Goal: Task Accomplishment & Management: Use online tool/utility

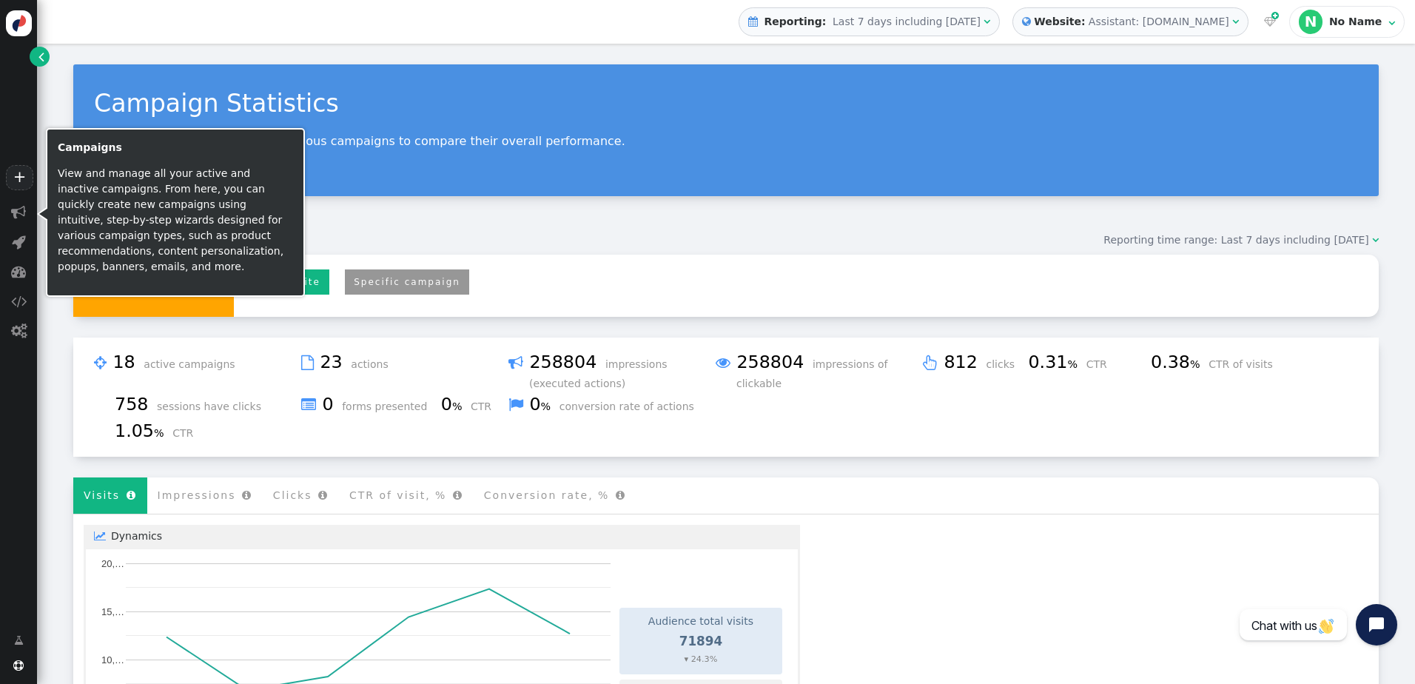
click at [24, 218] on span "" at bounding box center [18, 212] width 15 height 15
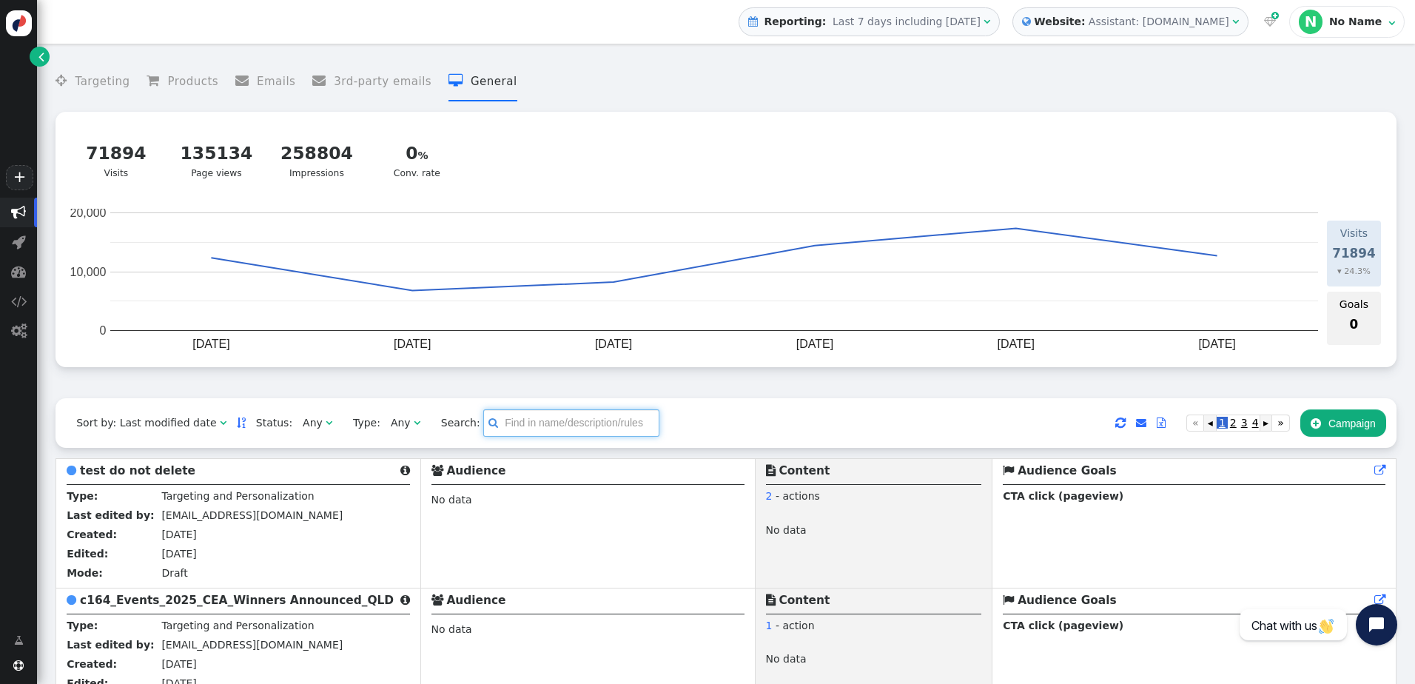
click at [574, 423] on input "text" at bounding box center [571, 422] width 176 height 27
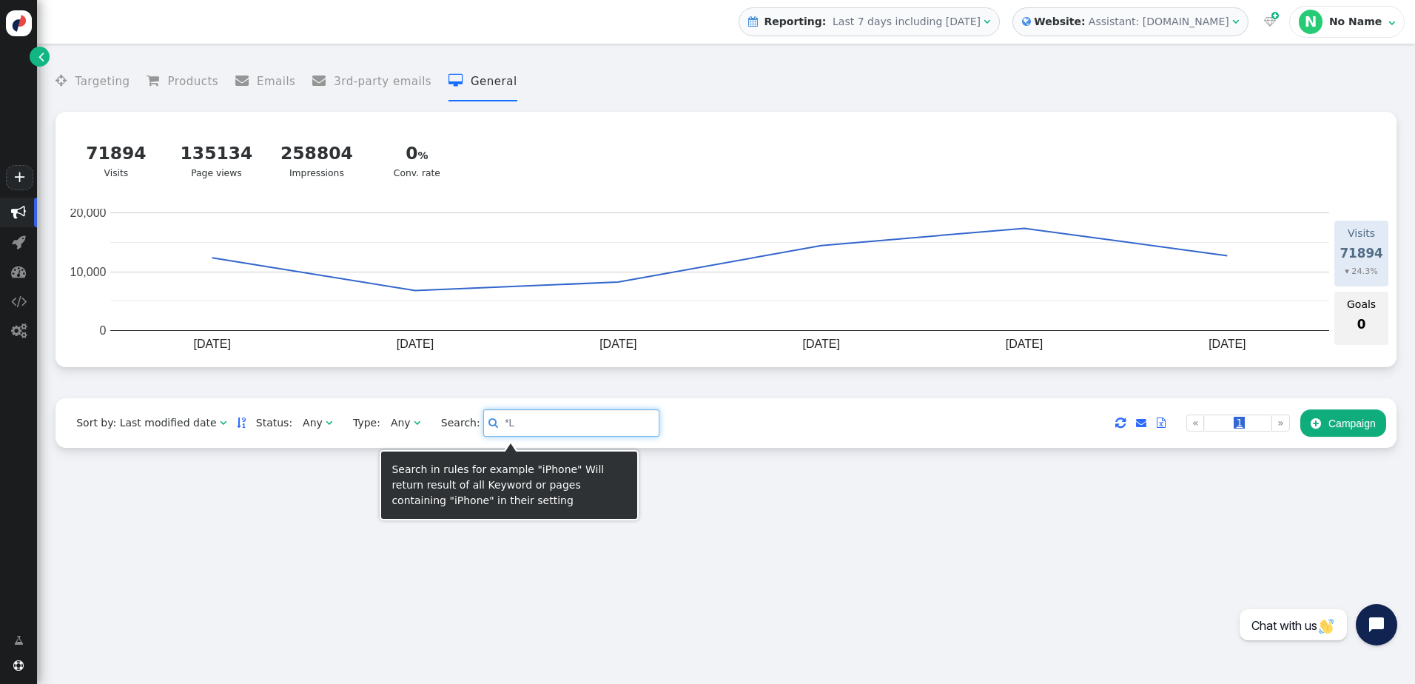
click at [574, 423] on input "*L" at bounding box center [571, 422] width 176 height 27
click at [563, 418] on input "*L" at bounding box center [571, 422] width 176 height 27
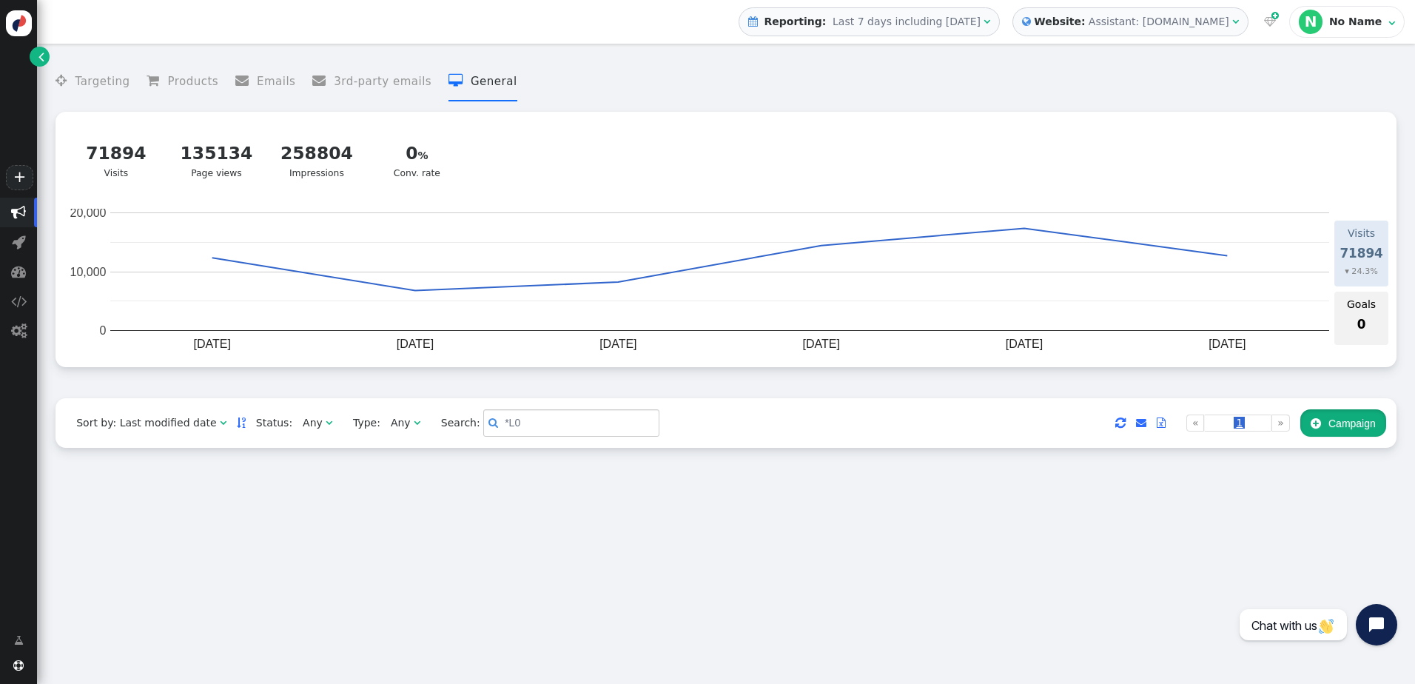
drag, startPoint x: 1332, startPoint y: 429, endPoint x: 734, endPoint y: 652, distance: 637.9
click at [745, 656] on div " Targeting  Products  Emails  3rd-party emails  General ? Visits  71894 V…" at bounding box center [726, 364] width 1378 height 640
click at [731, 652] on div " Targeting  Products  Emails  3rd-party emails  General ? Visits  71894 V…" at bounding box center [726, 364] width 1378 height 640
click at [517, 432] on input "*L0" at bounding box center [571, 422] width 176 height 27
type input "*"
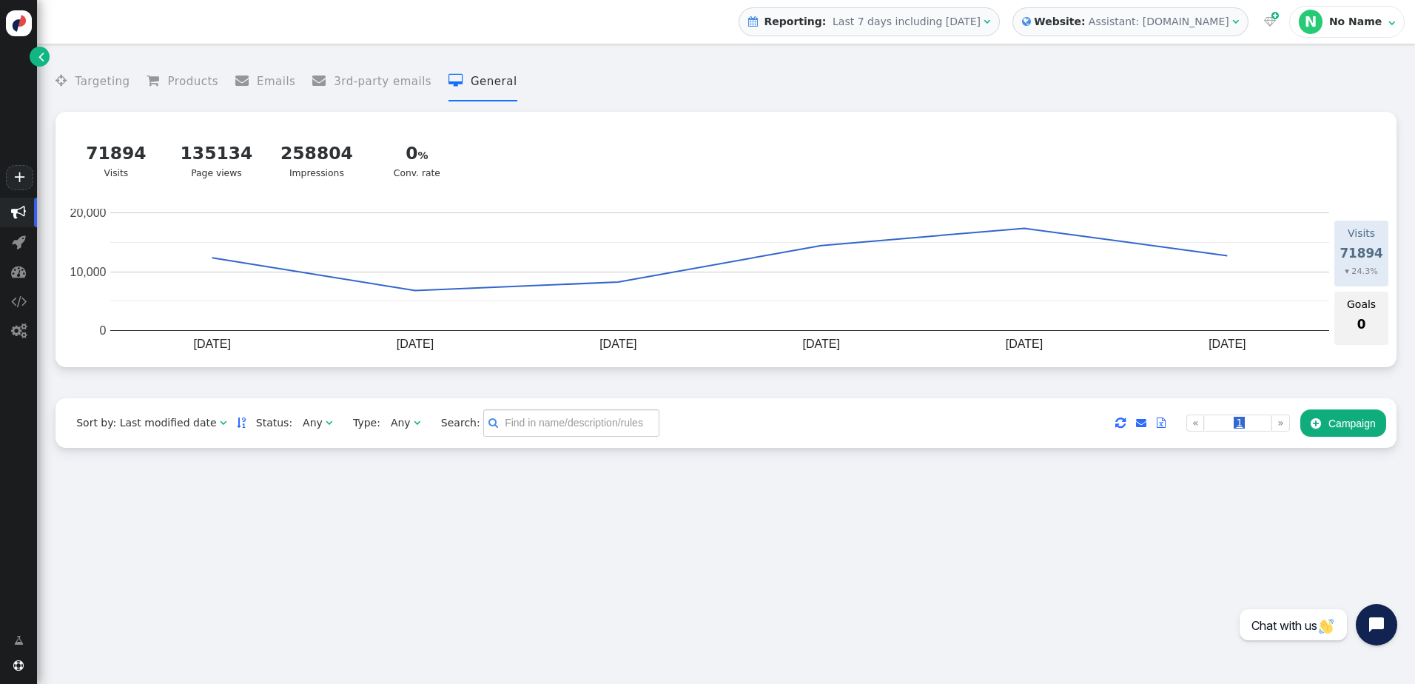
click at [515, 502] on div " Targeting  Products  Emails  3rd-party emails  General ? Visits  71894 V…" at bounding box center [726, 364] width 1378 height 640
click at [24, 206] on span "" at bounding box center [18, 212] width 15 height 15
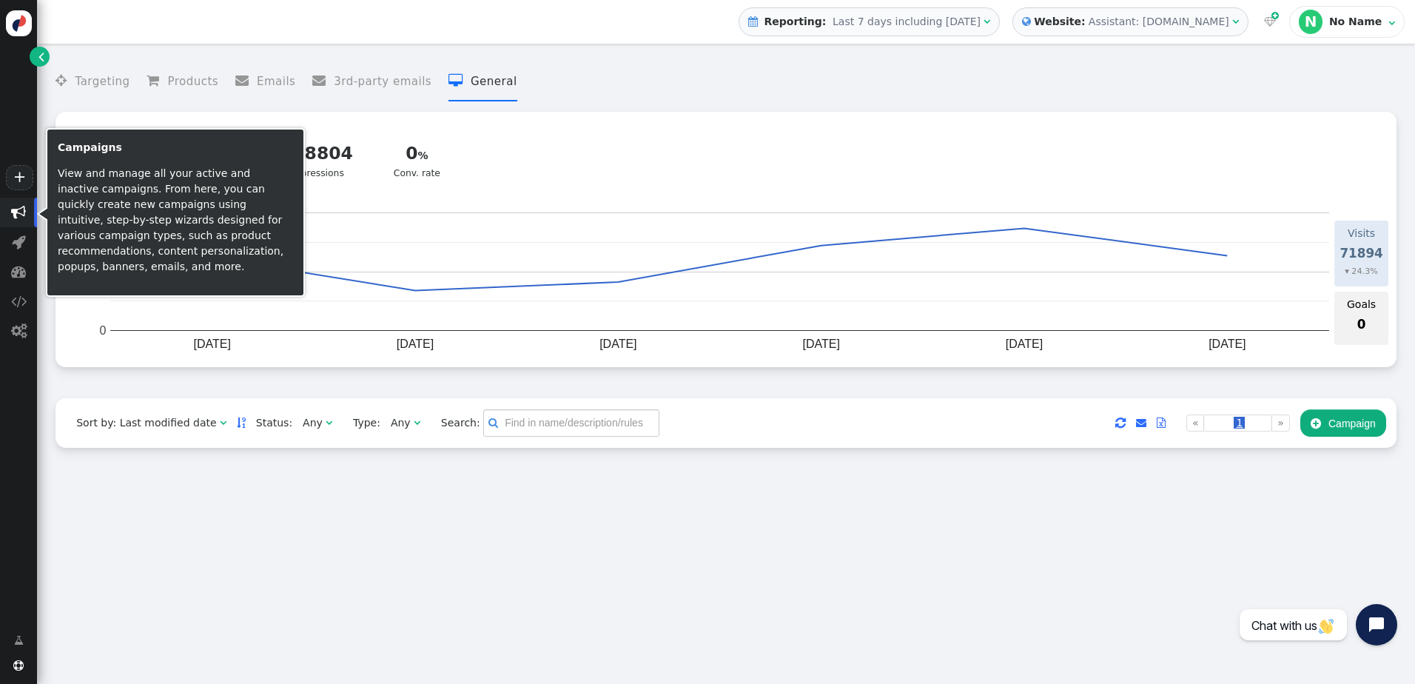
click at [16, 210] on span "" at bounding box center [18, 212] width 15 height 15
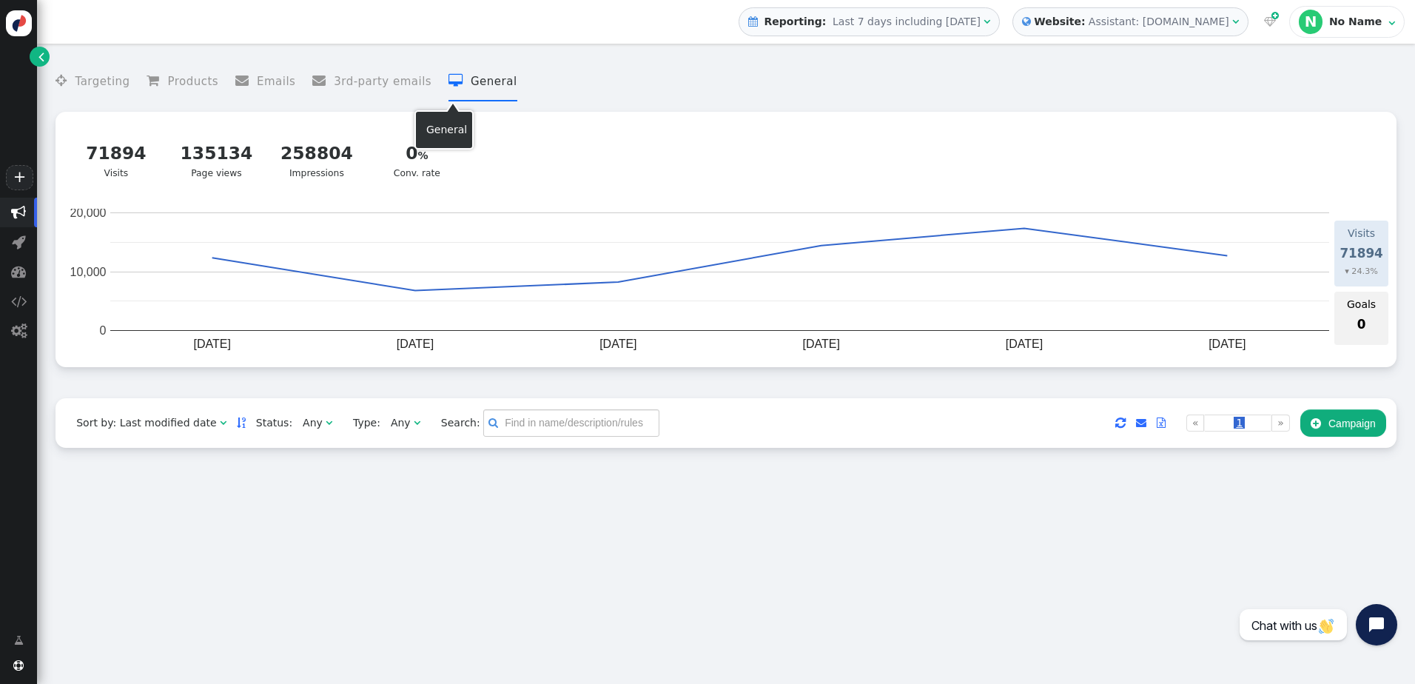
click at [466, 83] on li " General" at bounding box center [483, 81] width 69 height 39
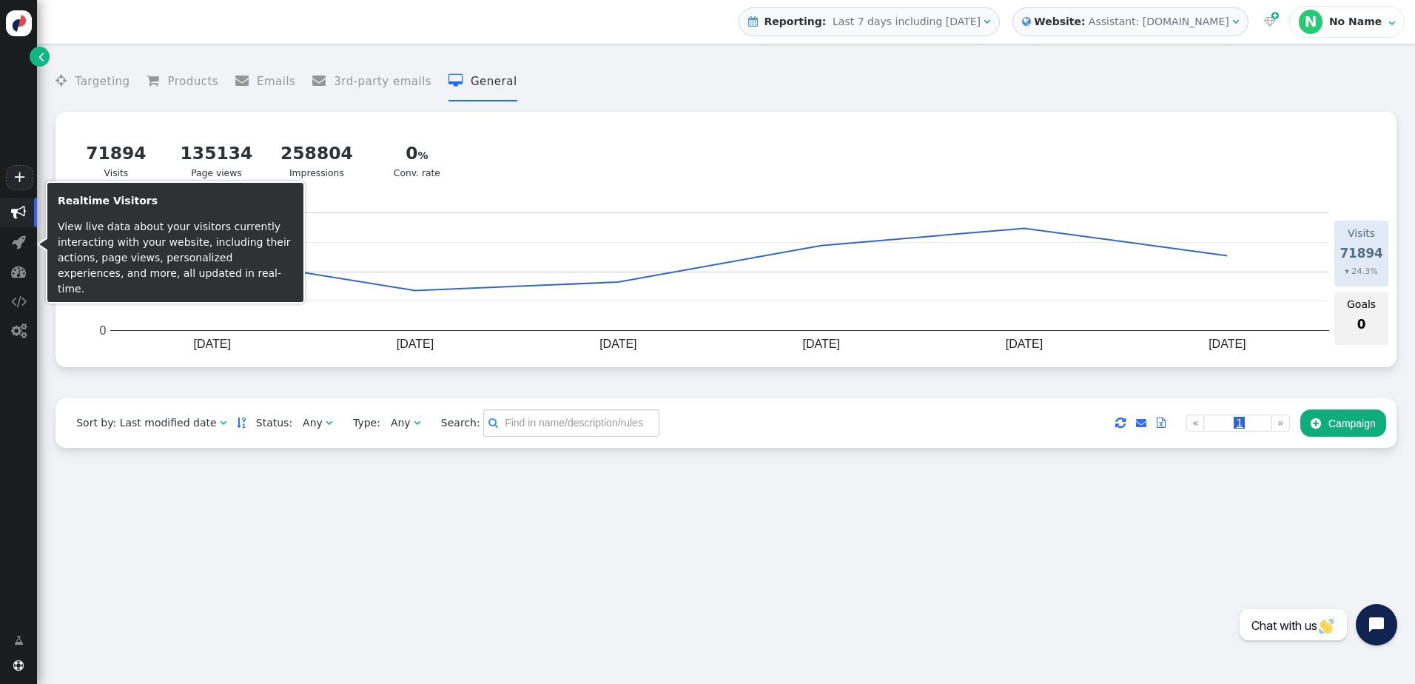
click at [18, 241] on span "" at bounding box center [19, 242] width 14 height 15
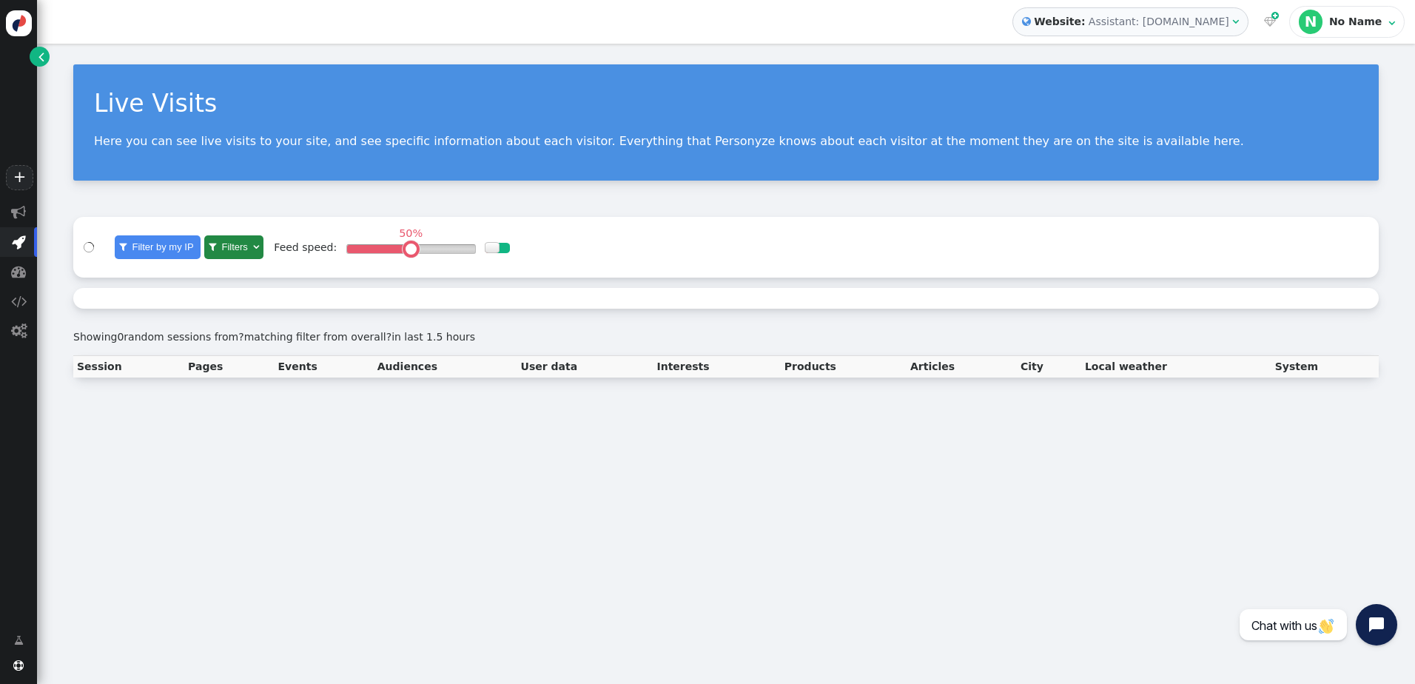
click at [18, 221] on span "" at bounding box center [18, 213] width 37 height 30
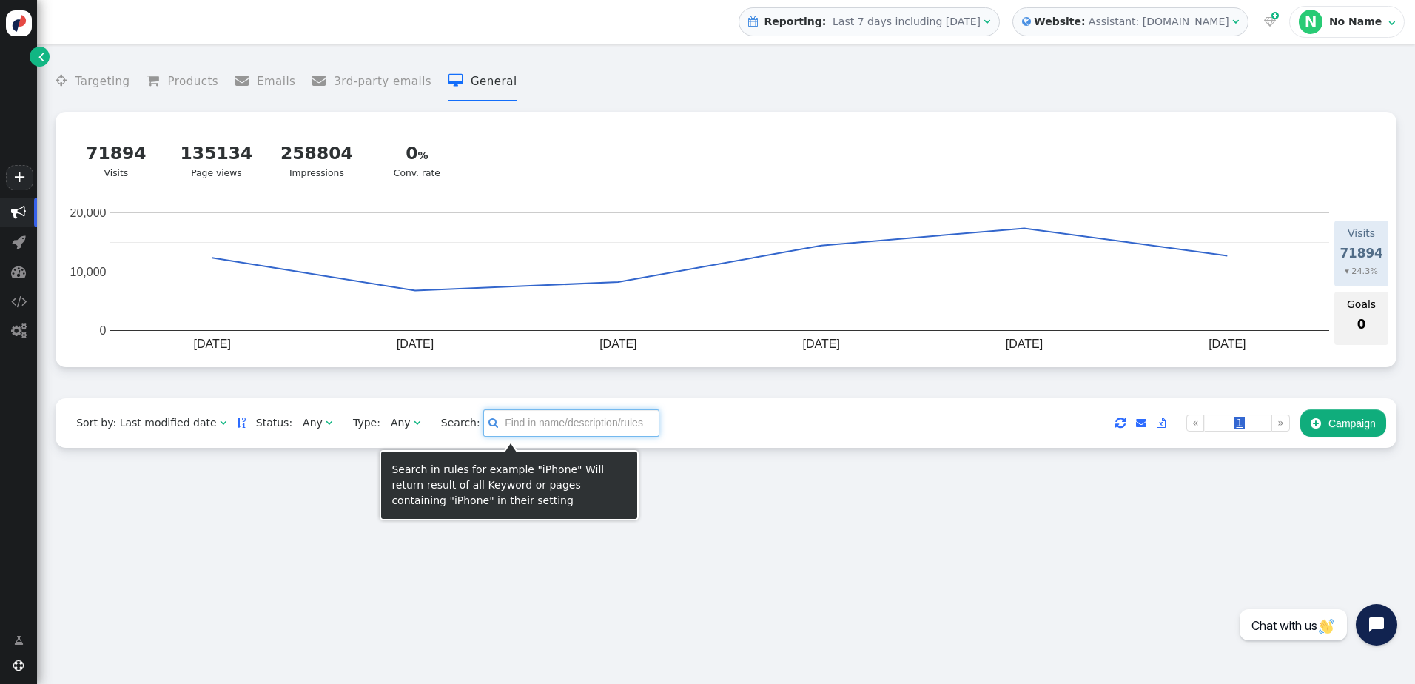
click at [523, 435] on input "text" at bounding box center [571, 422] width 176 height 27
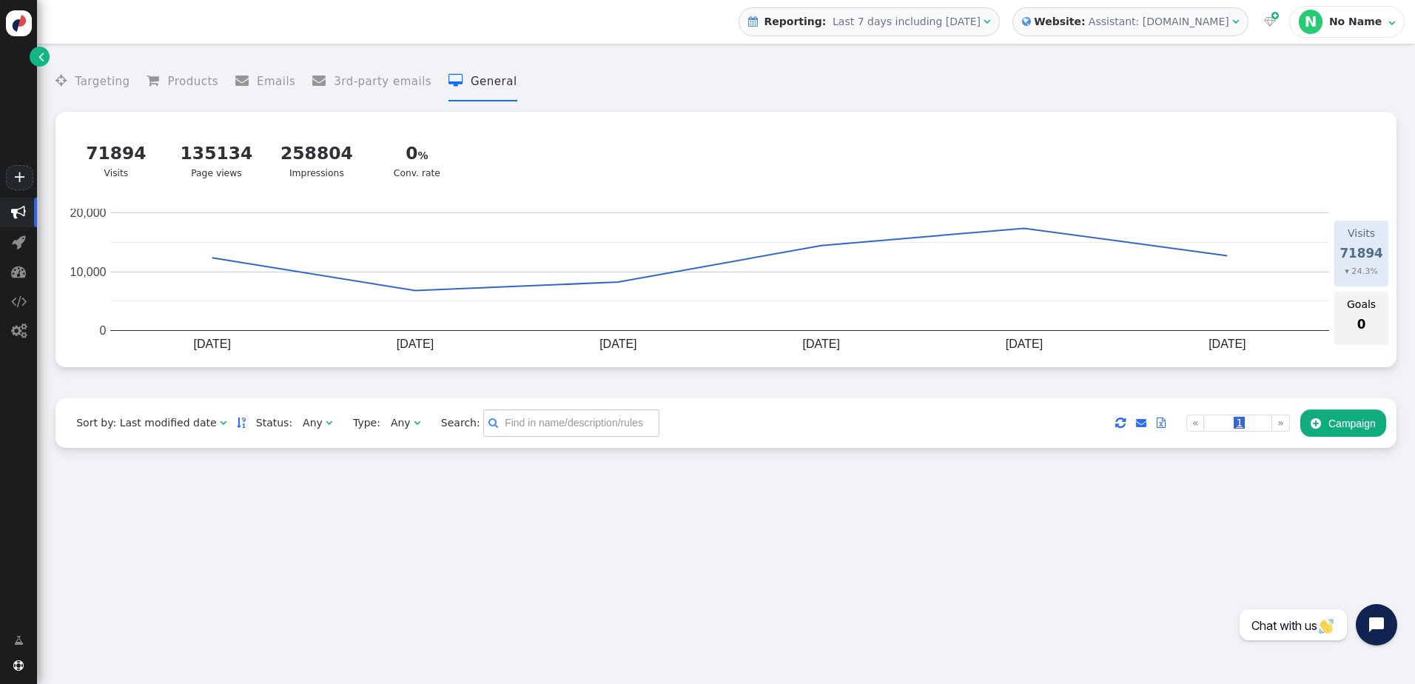
click at [1119, 422] on span "" at bounding box center [1121, 423] width 10 height 19
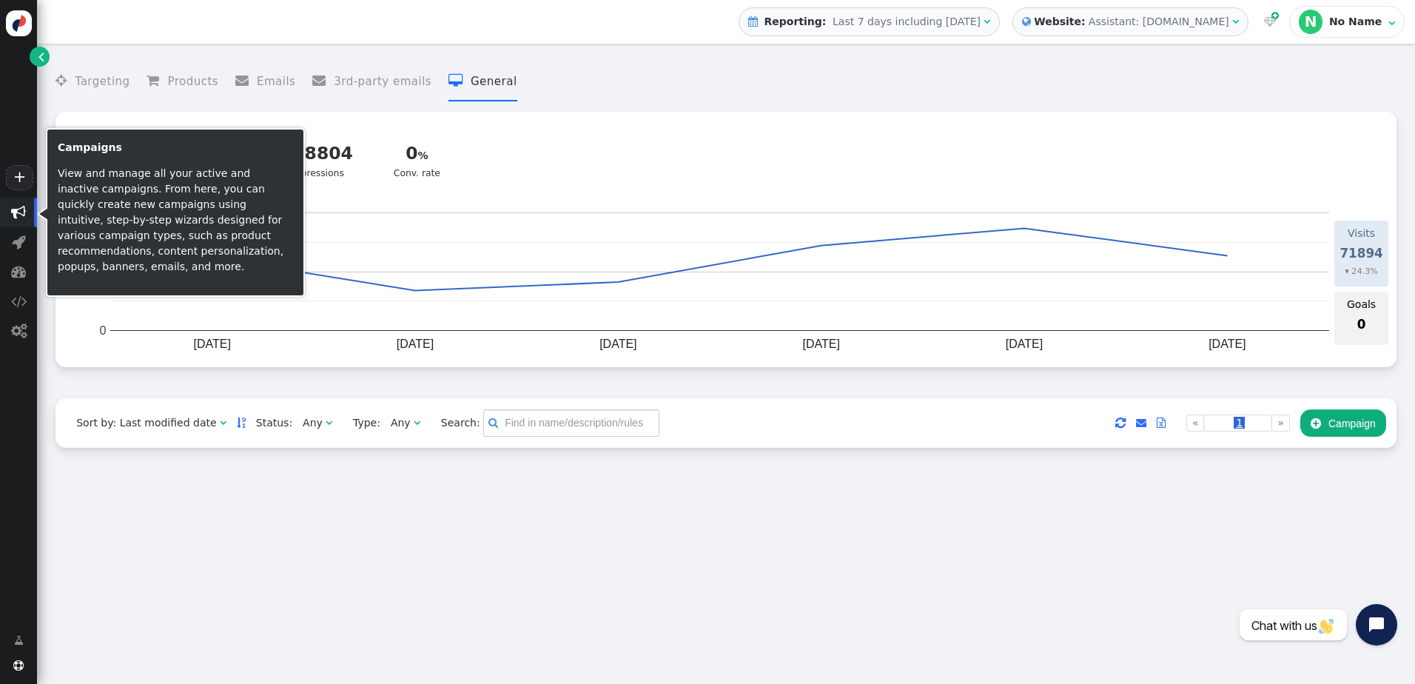
click at [13, 215] on span "" at bounding box center [18, 212] width 15 height 15
click at [20, 216] on span "" at bounding box center [18, 212] width 15 height 15
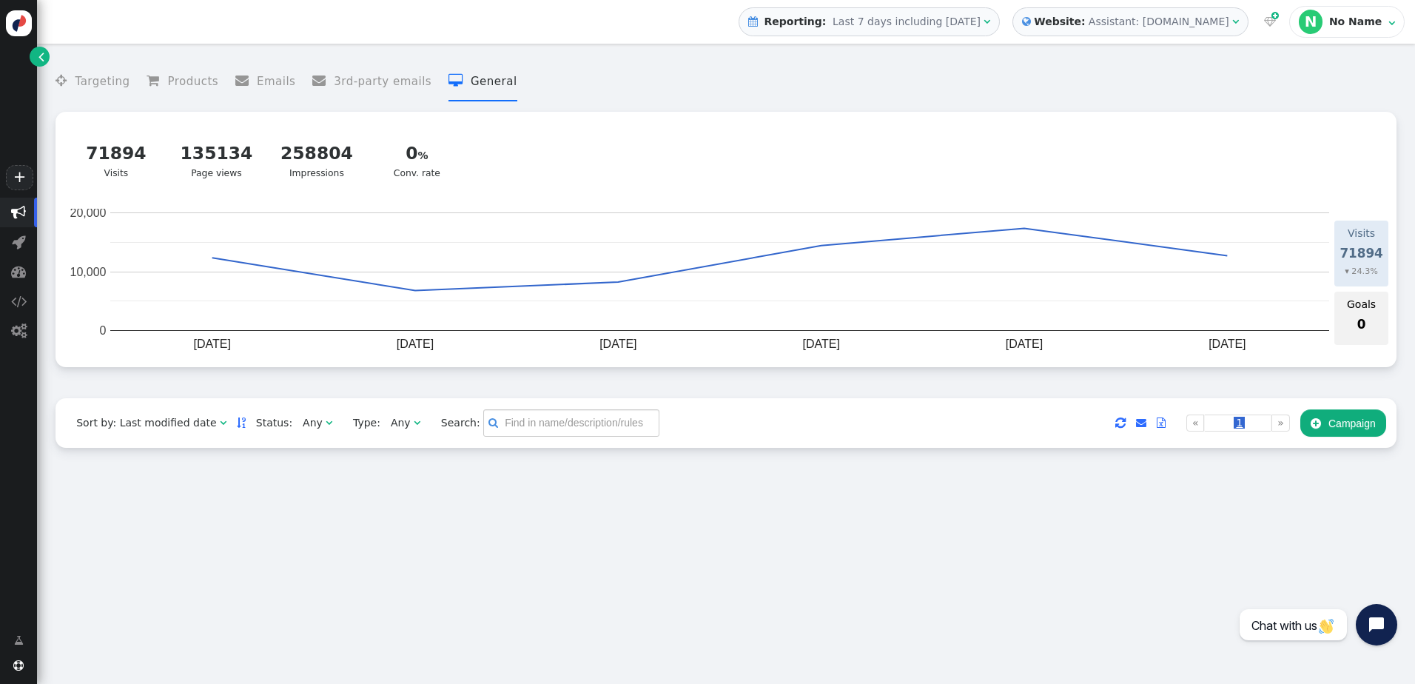
click at [19, 212] on span "" at bounding box center [18, 212] width 15 height 15
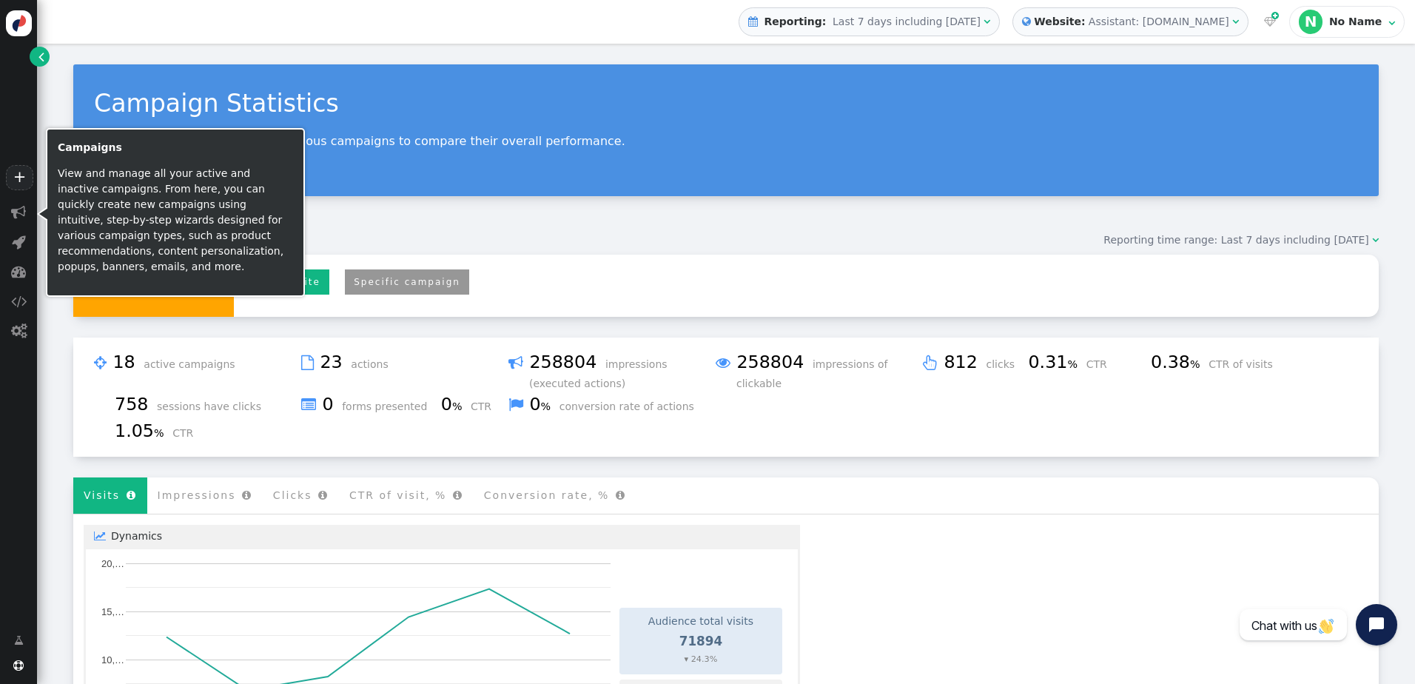
click at [20, 210] on span "" at bounding box center [18, 212] width 15 height 15
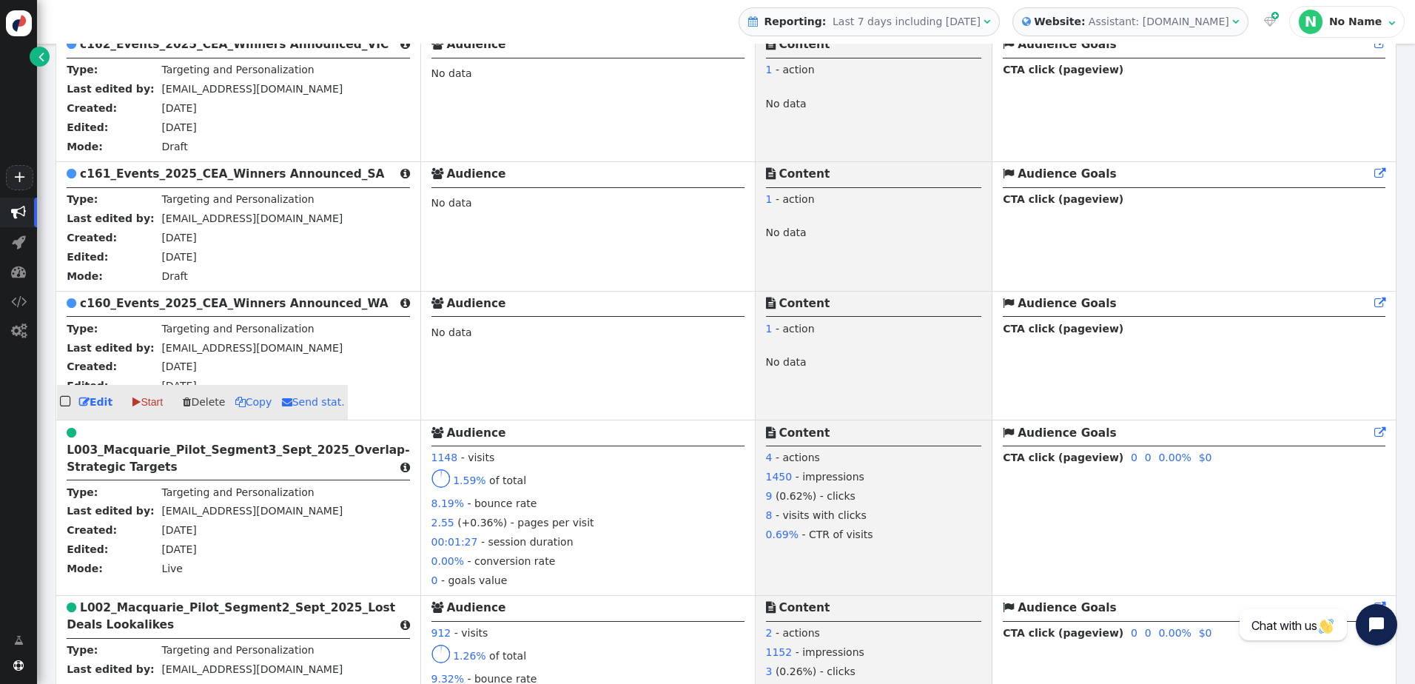
scroll to position [888, 0]
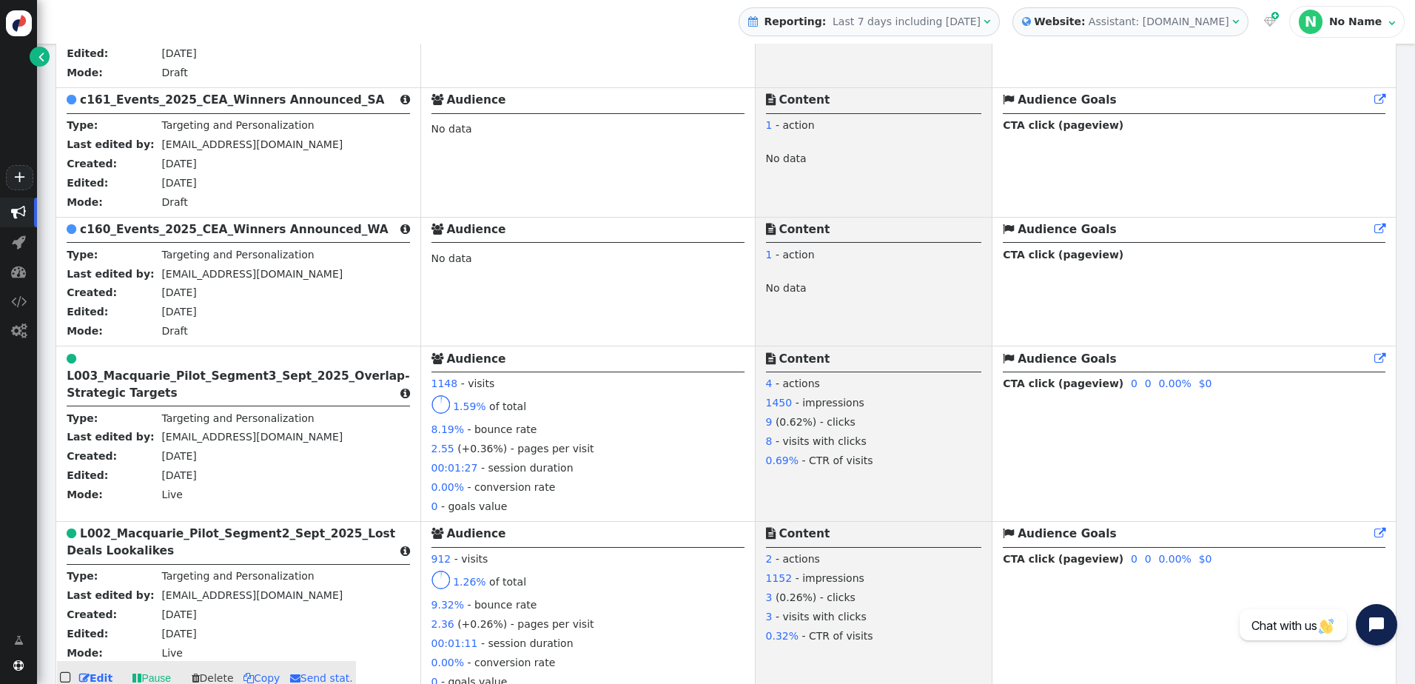
click at [200, 543] on b "L002_Macquarie_Pilot_Segment2_Sept_2025_Lost Deals Lookalikes" at bounding box center [231, 542] width 329 height 30
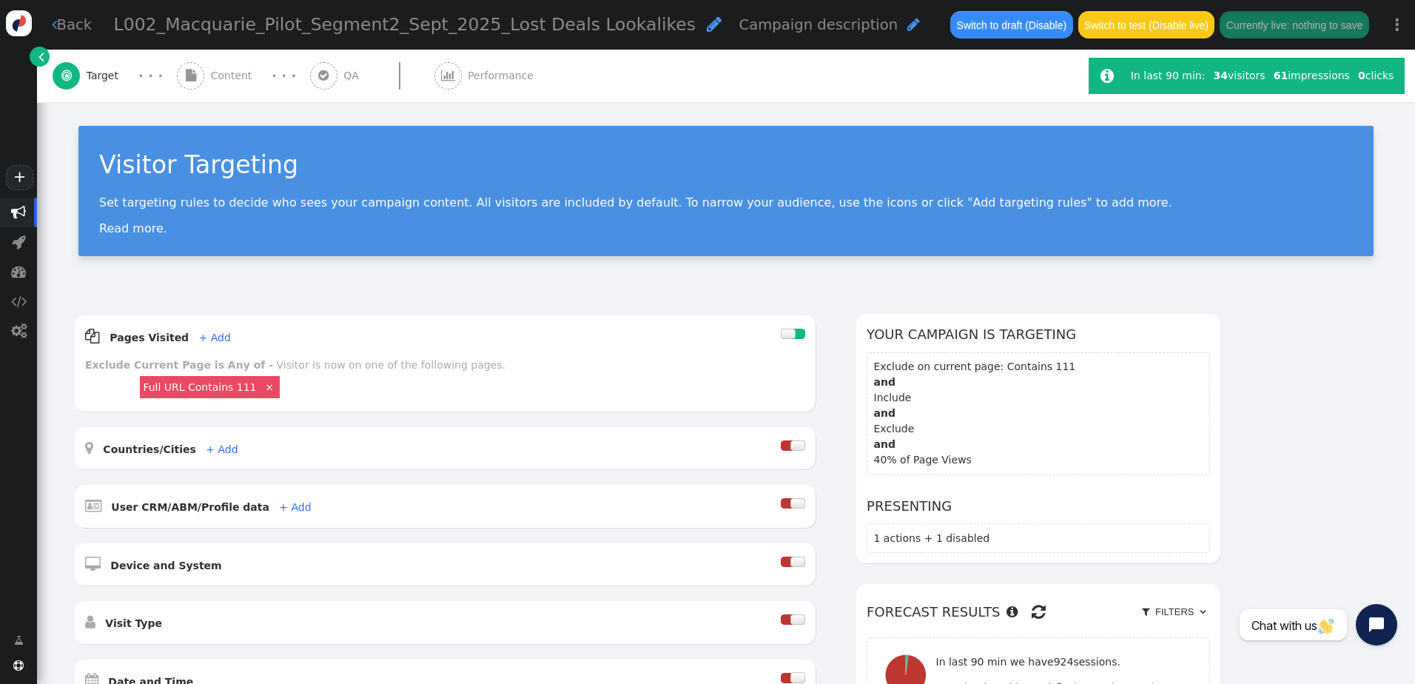
click at [452, 76] on span "" at bounding box center [448, 75] width 27 height 27
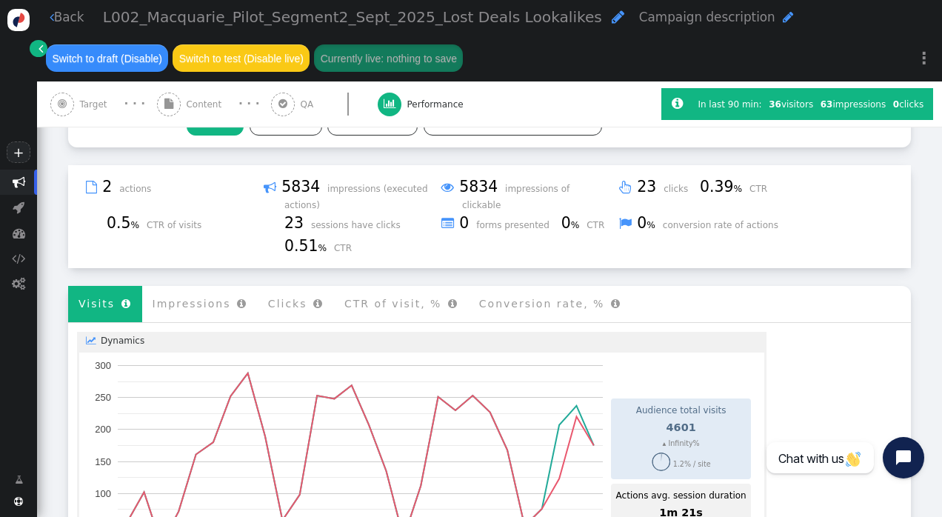
scroll to position [296, 0]
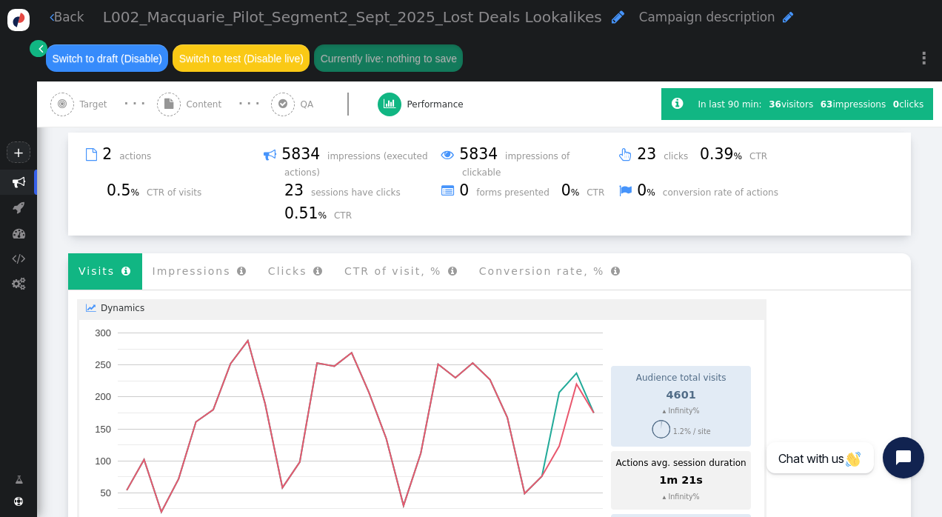
click at [279, 253] on li "Clicks " at bounding box center [296, 271] width 76 height 36
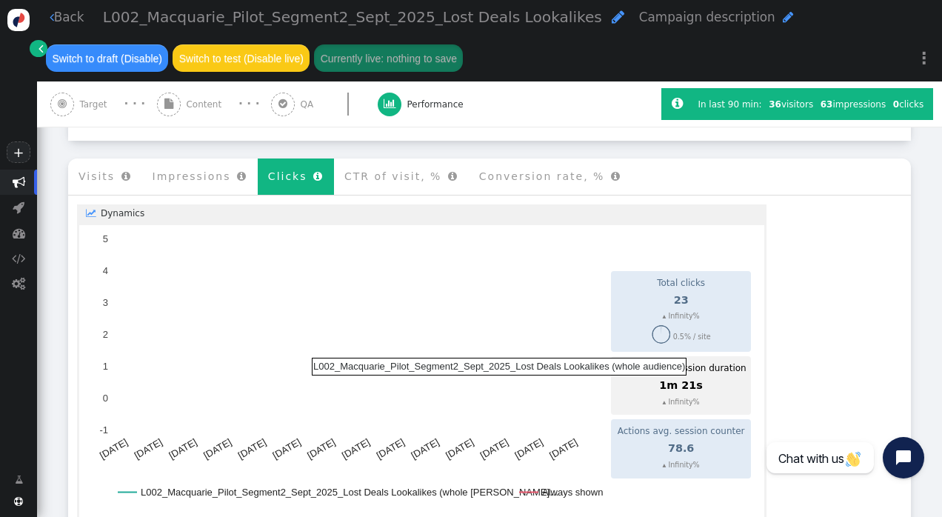
scroll to position [370, 0]
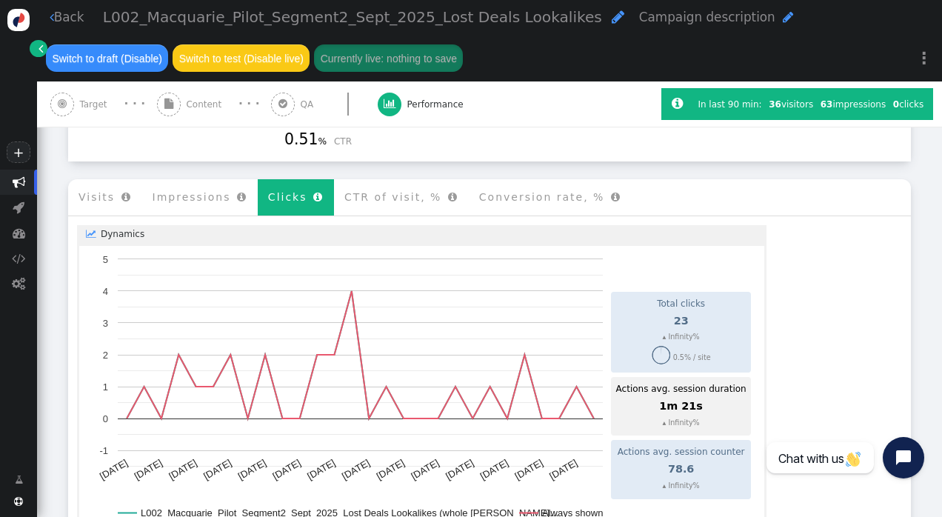
click at [674, 315] on span "23" at bounding box center [681, 321] width 15 height 12
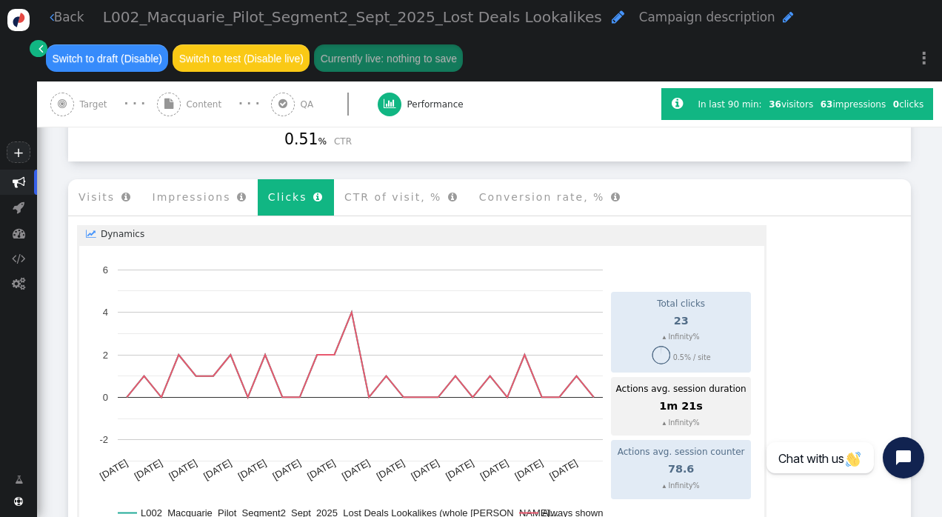
click at [340, 457] on text "[DATE]" at bounding box center [356, 469] width 32 height 24
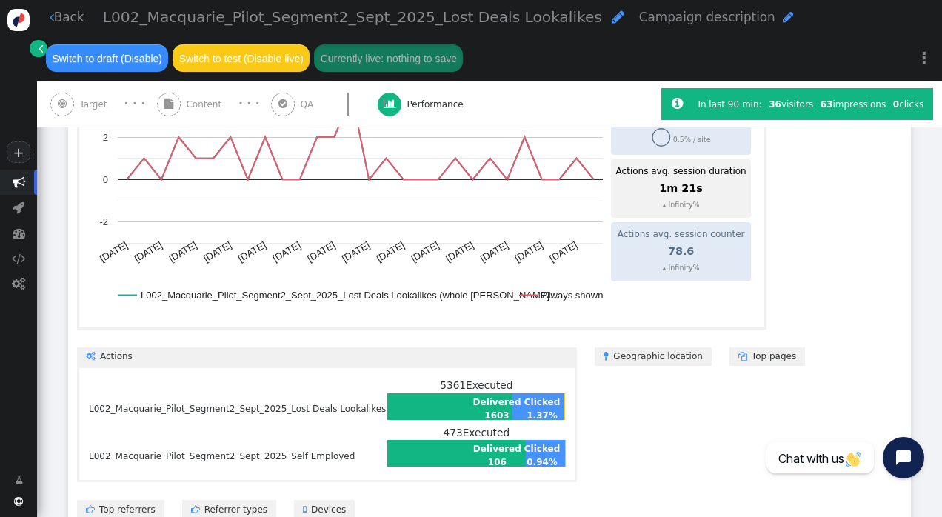
scroll to position [514, 0]
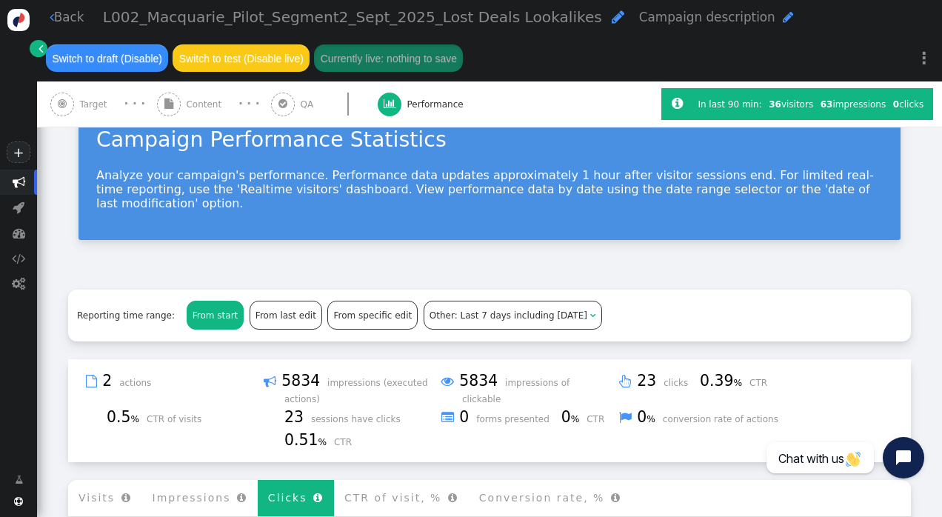
scroll to position [0, 0]
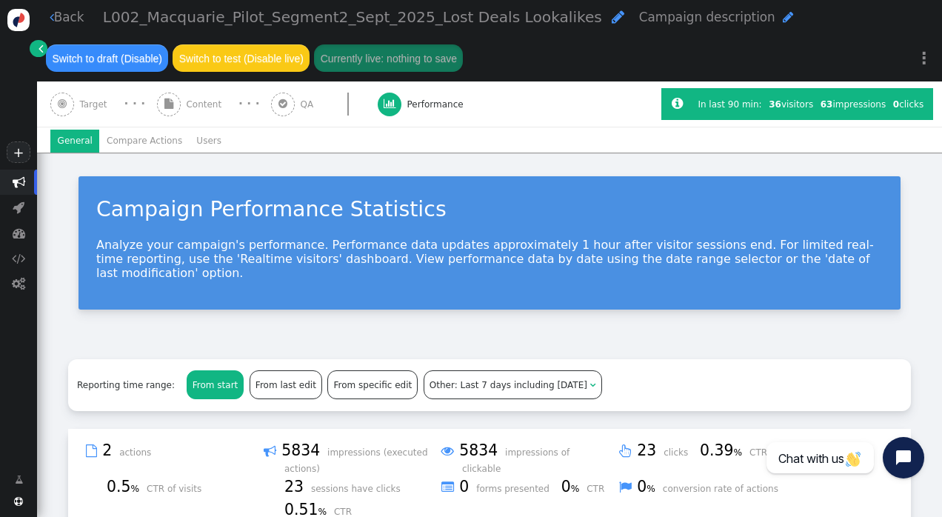
click at [194, 141] on li "Users" at bounding box center [209, 141] width 39 height 23
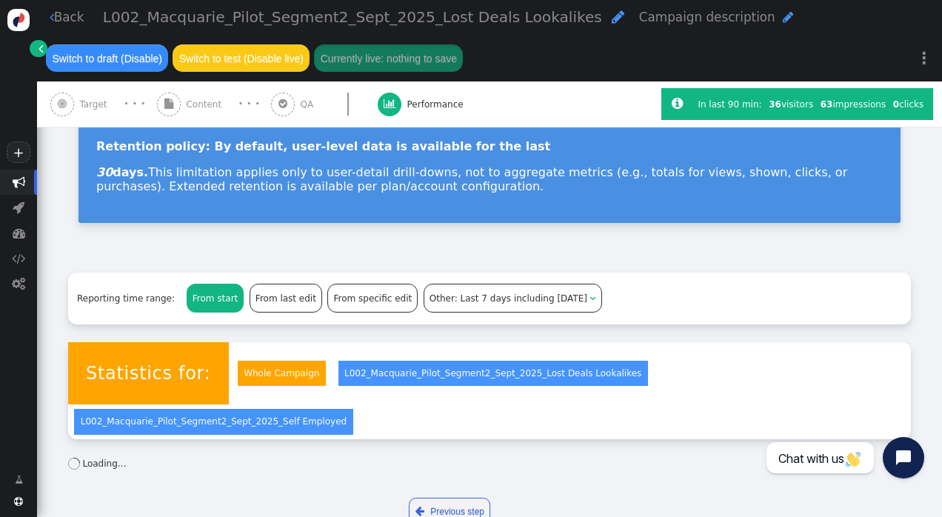
scroll to position [154, 0]
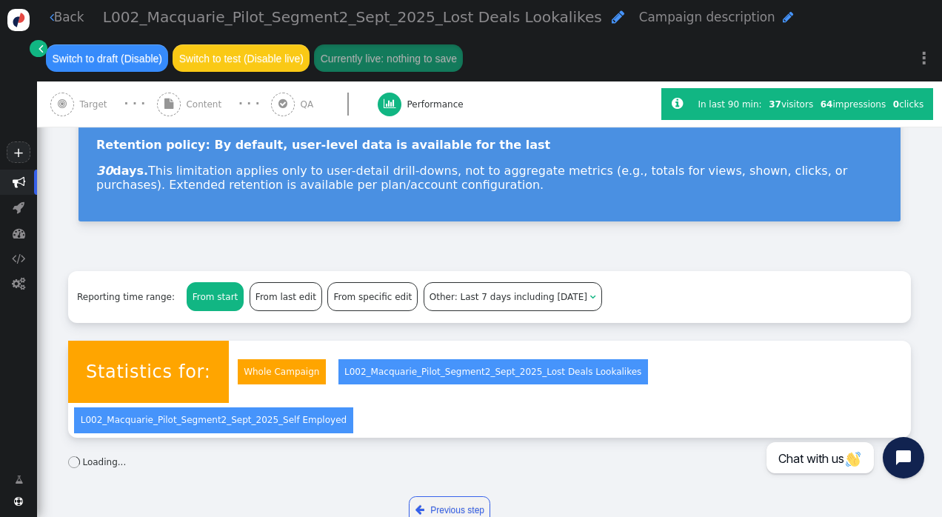
click at [443, 378] on link "L002_Macquarie_Pilot_Segment2_Sept_2025_Lost Deals Lookalikes" at bounding box center [492, 372] width 309 height 26
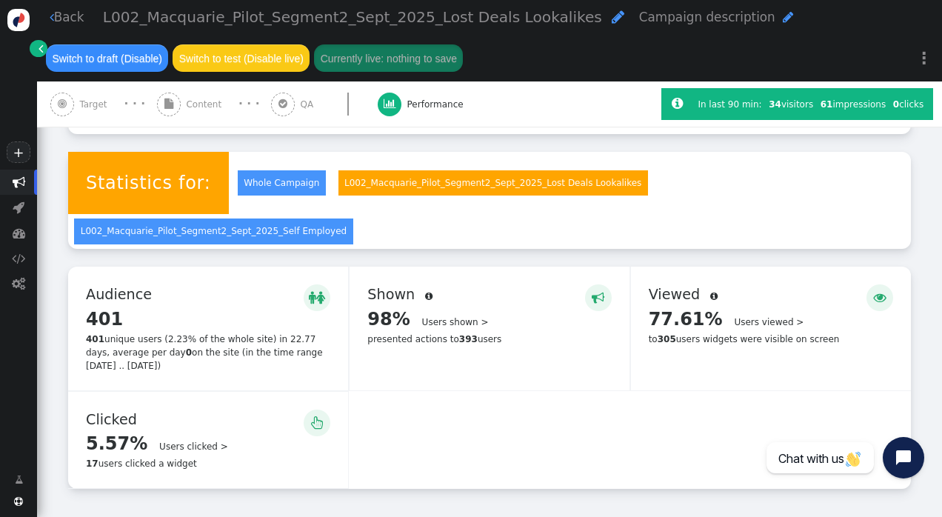
scroll to position [363, 0]
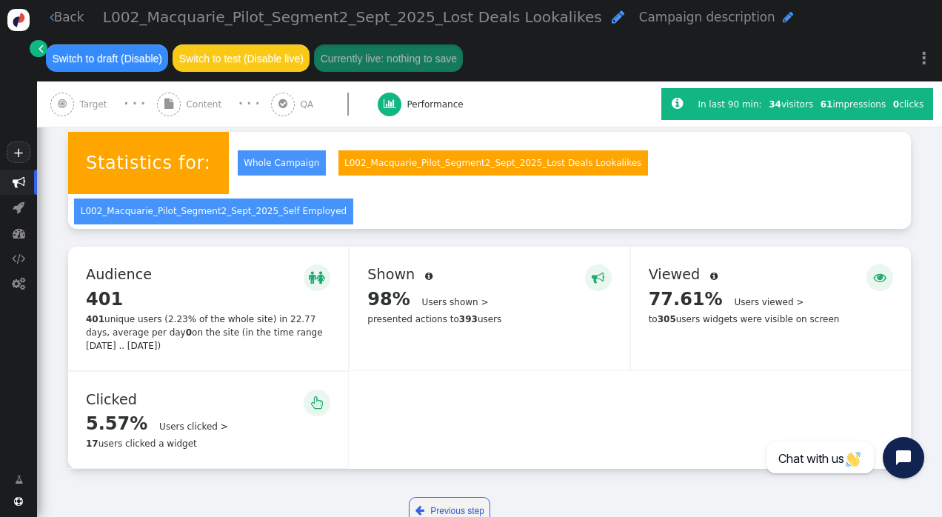
click at [311, 393] on span "" at bounding box center [317, 402] width 13 height 19
click at [173, 421] on link "Users clicked >" at bounding box center [193, 426] width 69 height 10
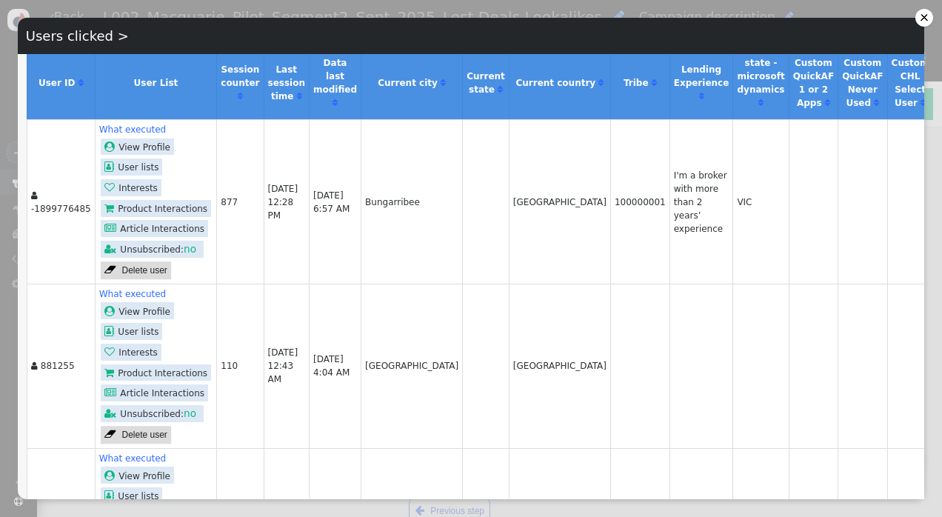
scroll to position [0, 0]
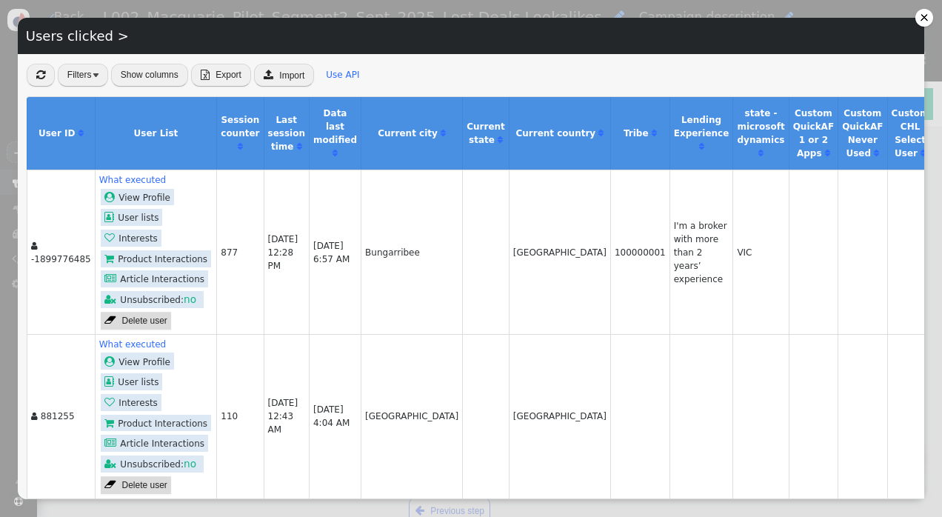
click at [58, 261] on span "-1899776485" at bounding box center [61, 259] width 60 height 10
drag, startPoint x: 67, startPoint y: 255, endPoint x: 28, endPoint y: 264, distance: 40.1
click at [28, 264] on td " -1899776485" at bounding box center [61, 252] width 68 height 164
drag, startPoint x: 28, startPoint y: 264, endPoint x: 33, endPoint y: 281, distance: 18.5
click at [33, 281] on td " -1899776485" at bounding box center [61, 252] width 68 height 164
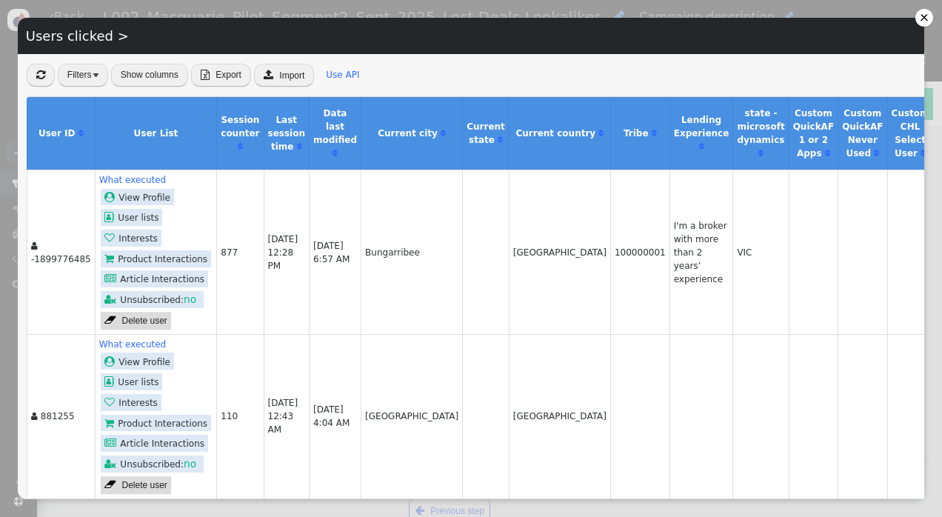
click at [222, 306] on td "877" at bounding box center [239, 252] width 47 height 164
click at [150, 196] on link " View Profile" at bounding box center [137, 197] width 73 height 17
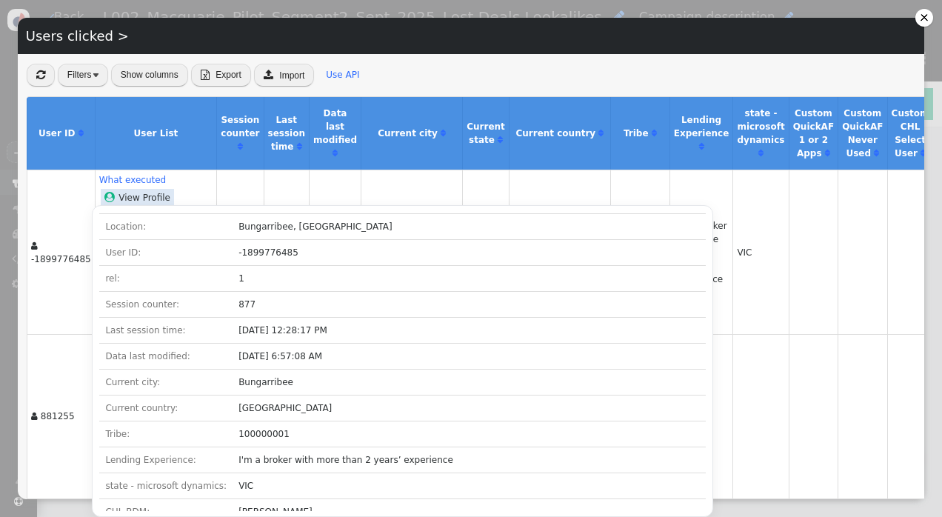
click at [361, 191] on td "Bungarribee" at bounding box center [411, 252] width 101 height 164
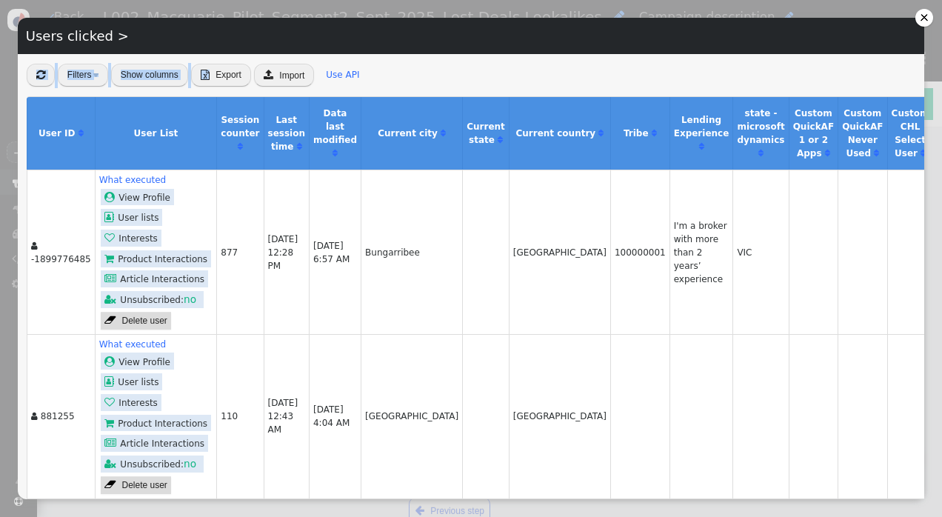
click at [224, 70] on span "Export" at bounding box center [228, 75] width 26 height 10
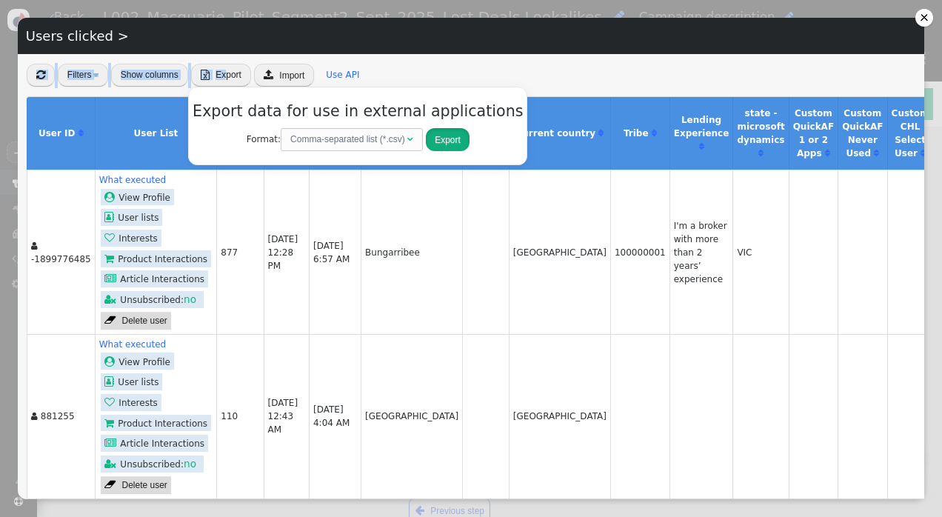
click at [434, 143] on button "Export" at bounding box center [448, 139] width 44 height 23
drag, startPoint x: 591, startPoint y: 36, endPoint x: 606, endPoint y: 37, distance: 14.9
click at [591, 36] on div "Users clicked >" at bounding box center [471, 36] width 906 height 36
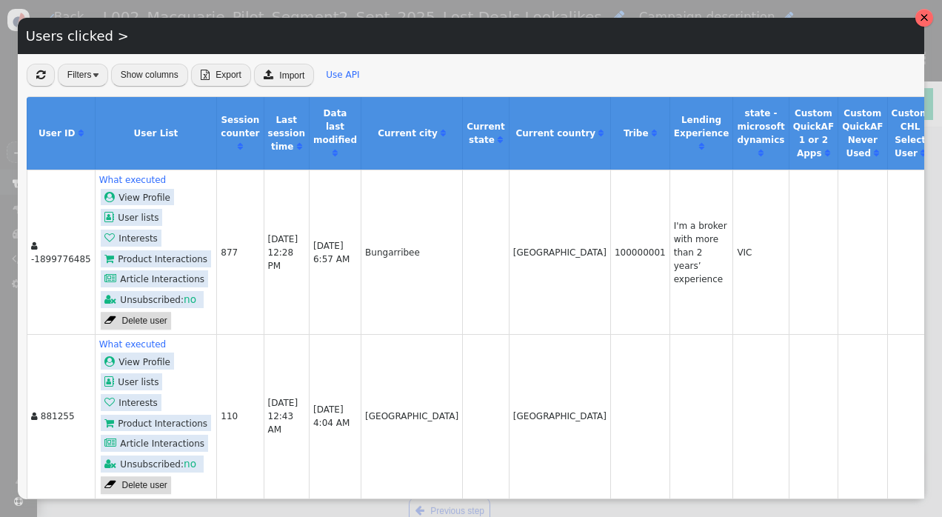
click at [919, 15] on div at bounding box center [924, 18] width 18 height 18
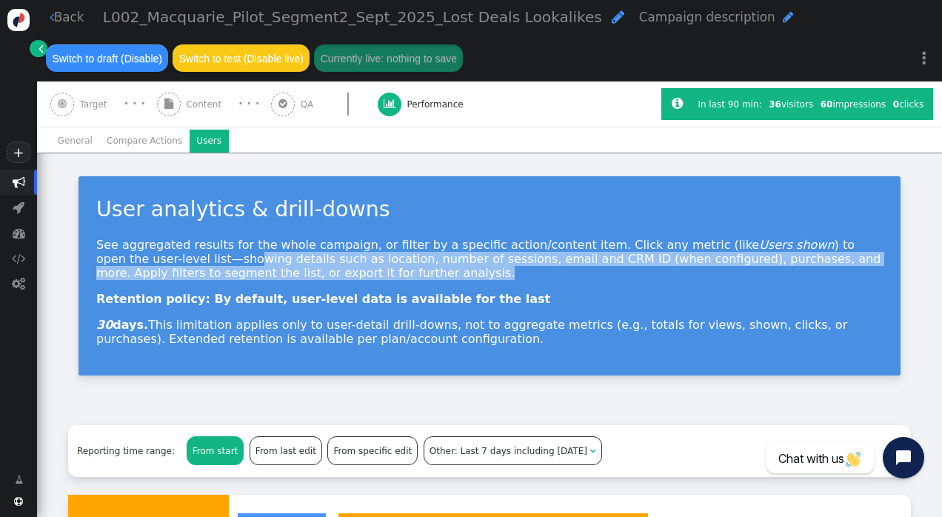
drag, startPoint x: 238, startPoint y: 274, endPoint x: 113, endPoint y: 252, distance: 127.1
click at [113, 252] on p "See aggregated results for the whole campaign, or filter by a specific action/c…" at bounding box center [489, 259] width 786 height 42
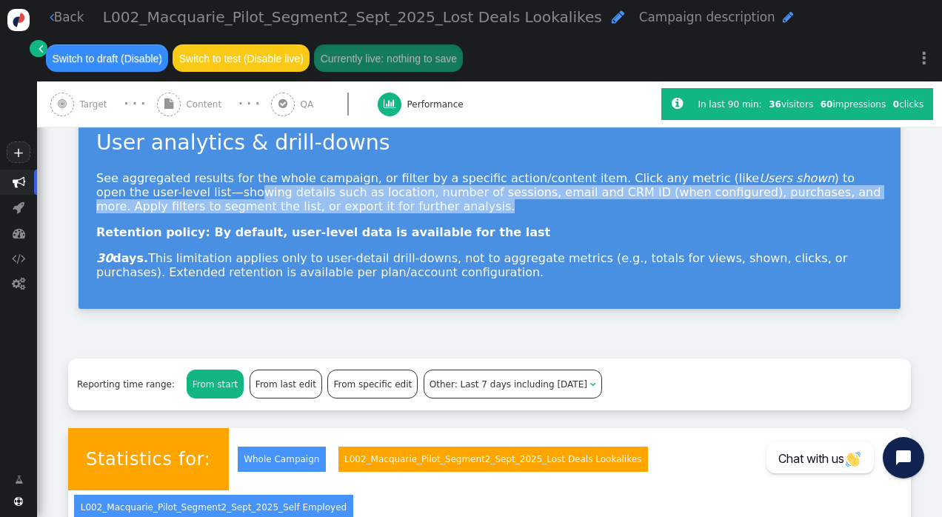
scroll to position [148, 0]
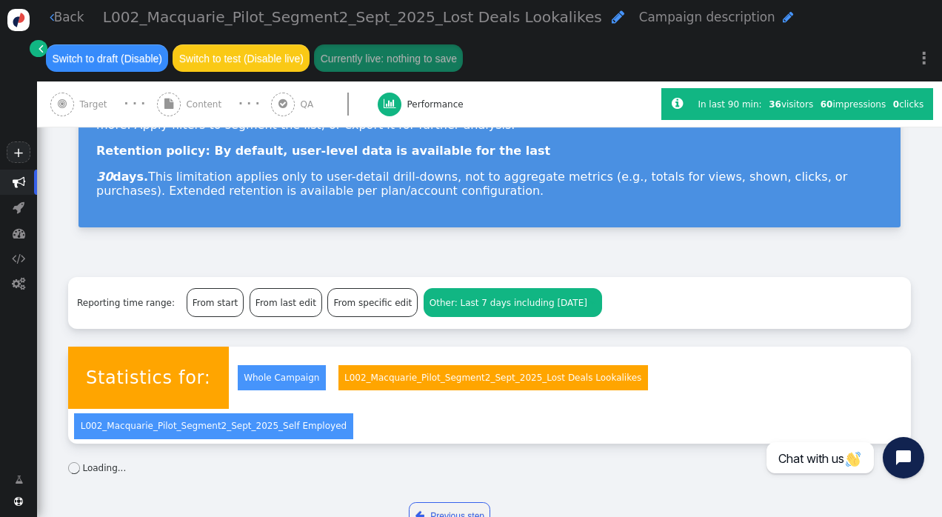
click at [487, 304] on span "Last 7 days including [DATE]" at bounding box center [523, 303] width 127 height 10
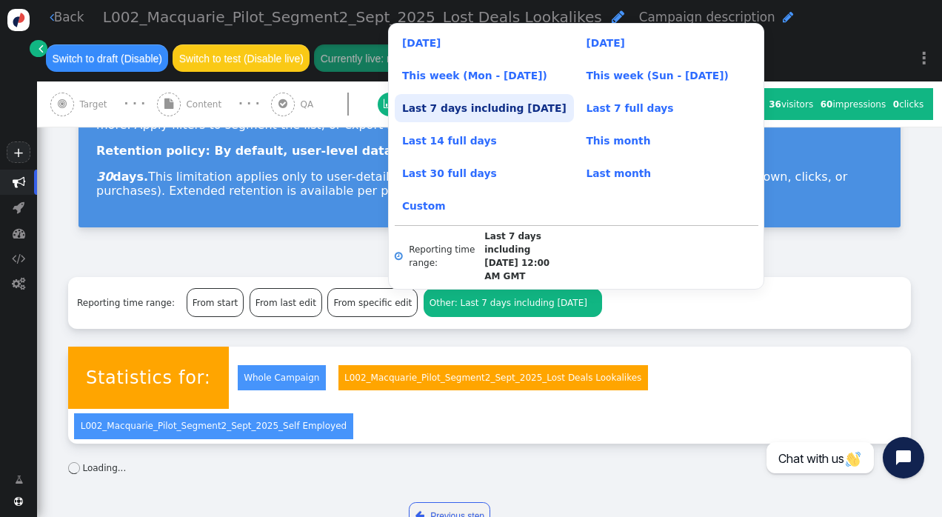
click at [477, 122] on link "Last 7 days including [DATE]" at bounding box center [484, 108] width 179 height 28
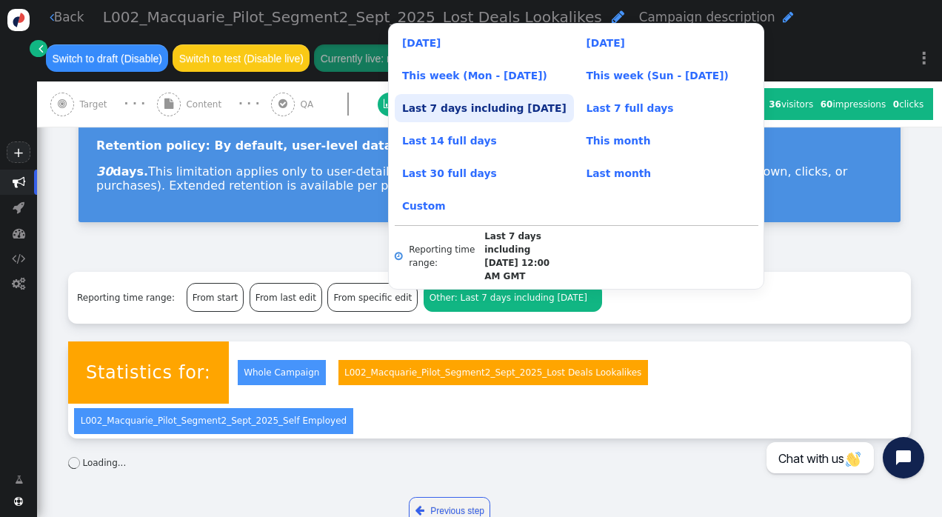
scroll to position [154, 0]
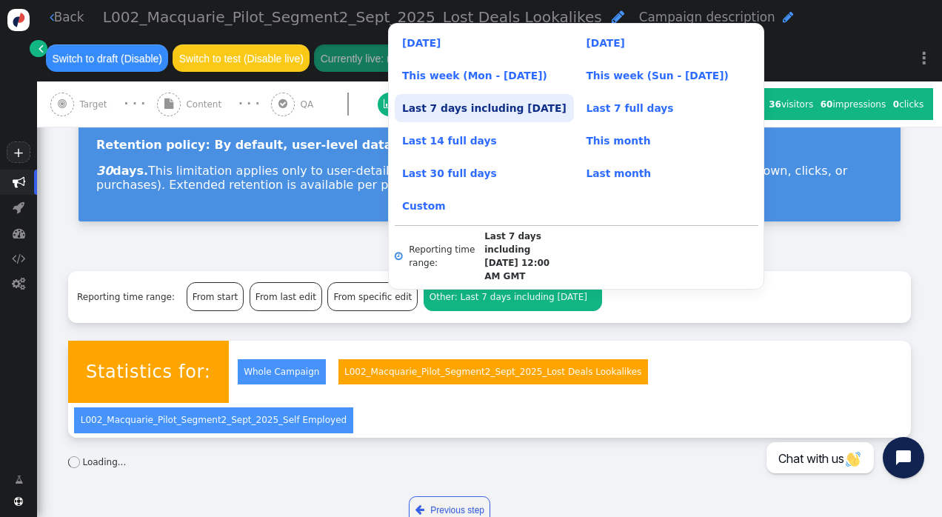
click at [382, 446] on div "General Compare Actions Users User analytics & drill-downs See aggregated resul…" at bounding box center [489, 253] width 905 height 561
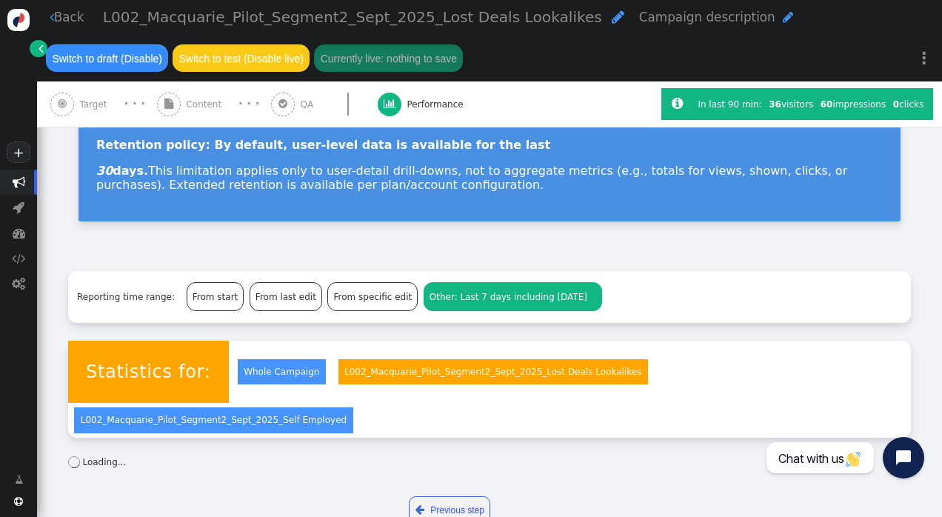
click at [474, 366] on link "L002_Macquarie_Pilot_Segment2_Sept_2025_Lost Deals Lookalikes" at bounding box center [492, 372] width 309 height 26
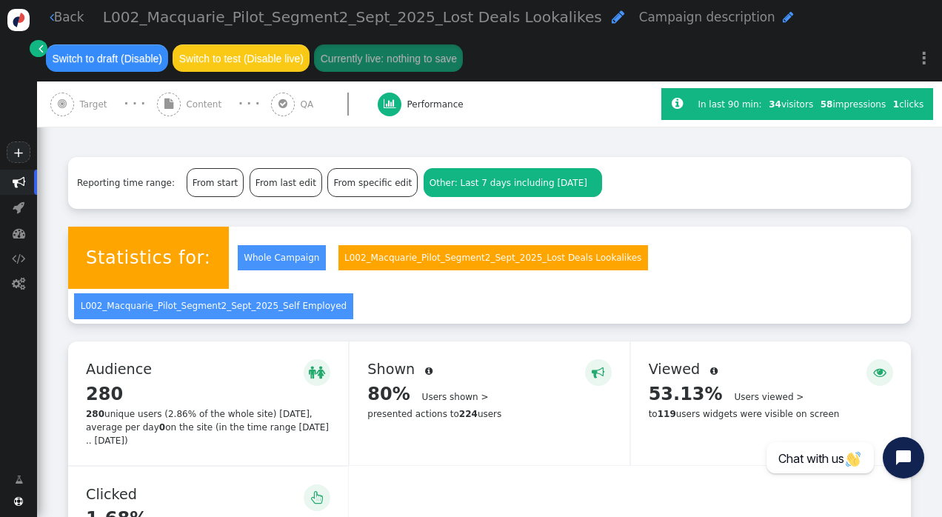
scroll to position [289, 0]
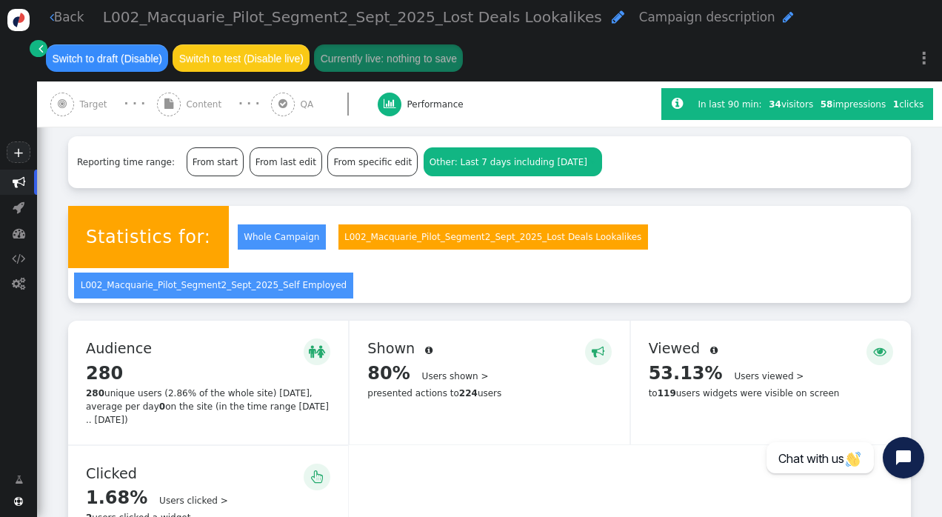
click at [317, 467] on span "" at bounding box center [317, 476] width 13 height 19
click at [311, 467] on span "" at bounding box center [317, 476] width 13 height 19
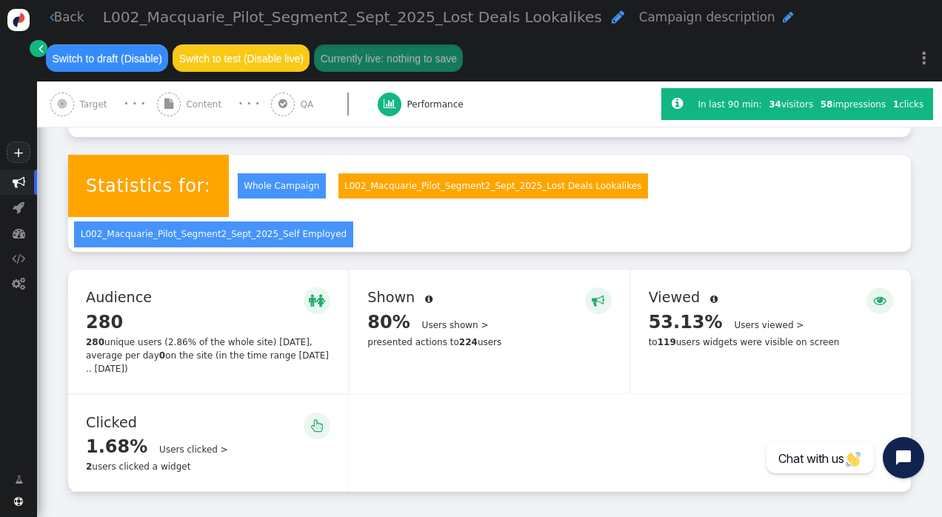
scroll to position [363, 0]
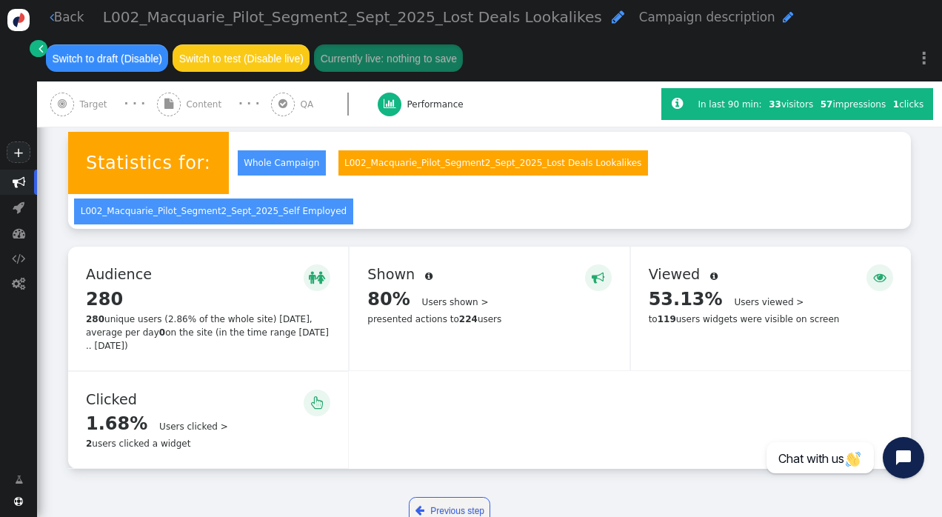
click at [317, 393] on span "" at bounding box center [317, 402] width 13 height 19
click at [191, 421] on link "Users clicked >" at bounding box center [193, 426] width 69 height 10
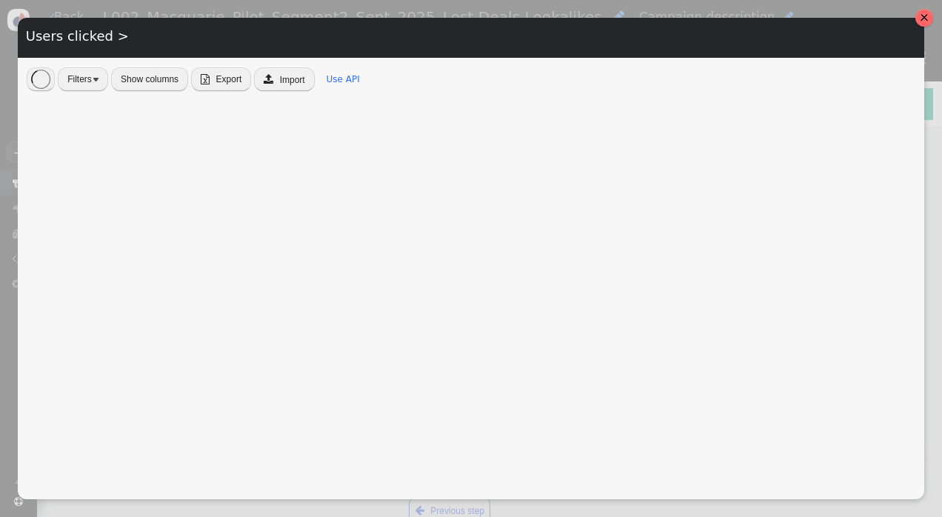
click at [919, 18] on div at bounding box center [923, 17] width 9 height 9
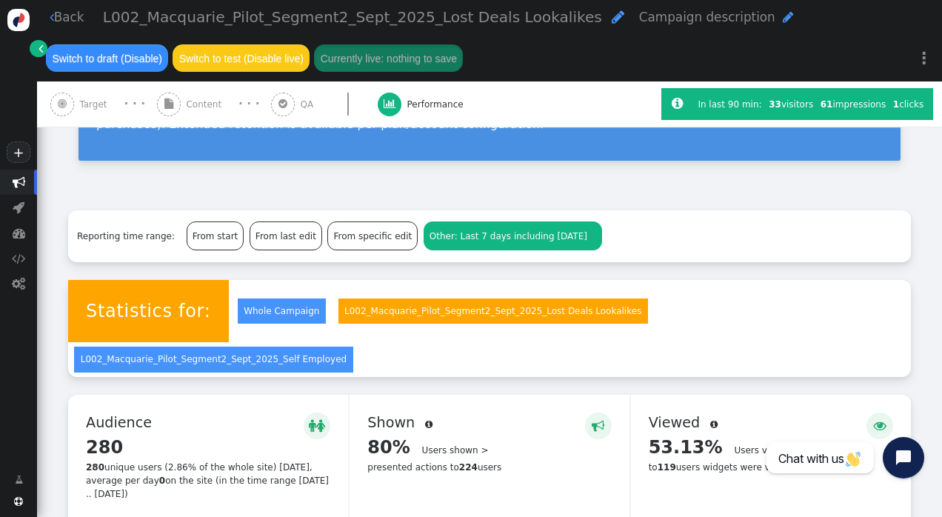
scroll to position [289, 0]
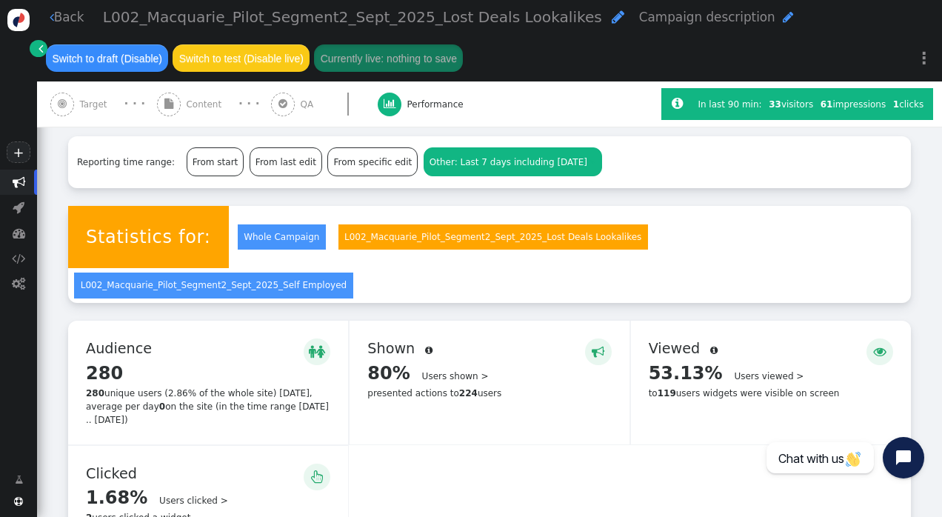
click at [240, 230] on link "Whole Campaign" at bounding box center [282, 237] width 88 height 26
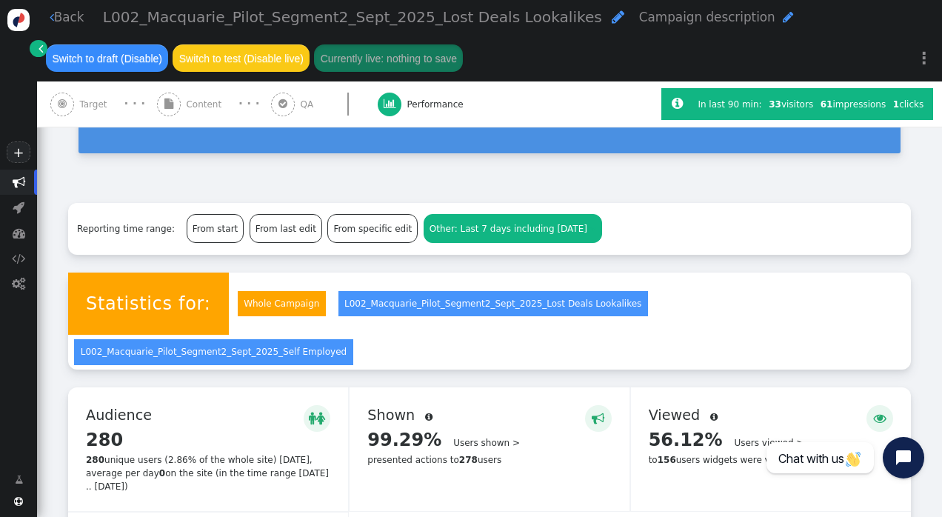
scroll to position [363, 0]
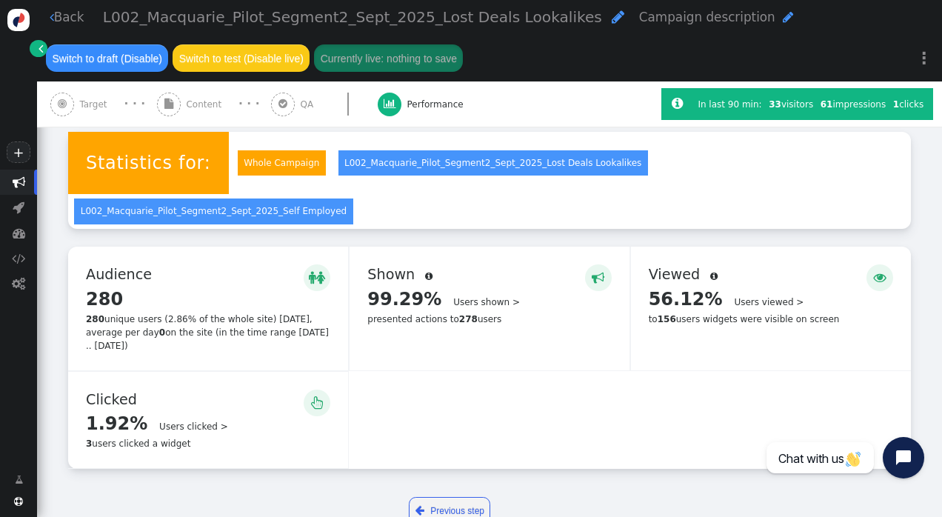
click at [159, 421] on link "Users clicked >" at bounding box center [193, 426] width 69 height 10
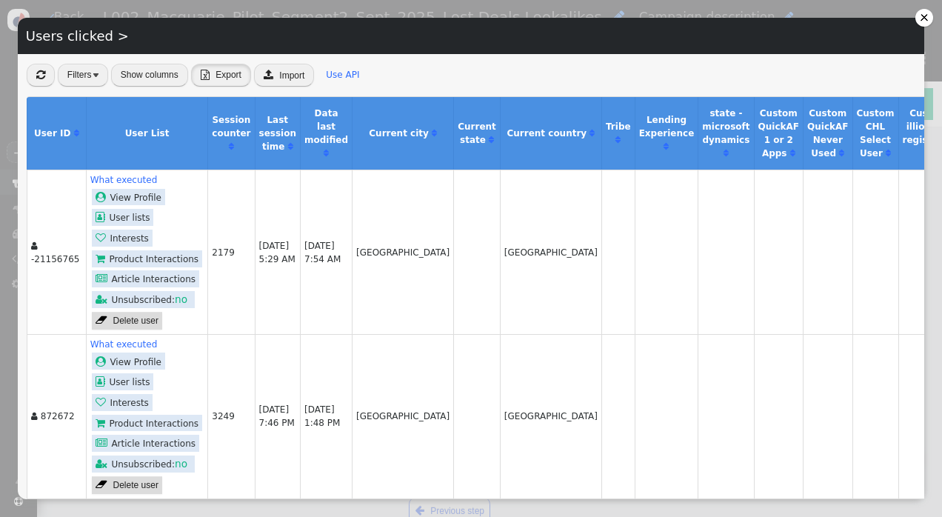
click at [226, 67] on button " Export" at bounding box center [221, 75] width 60 height 23
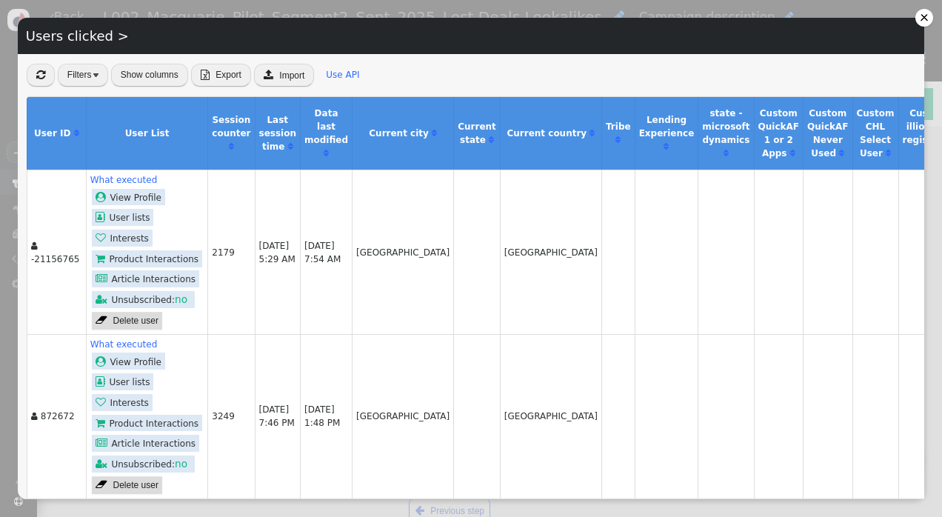
scroll to position [0, 0]
click at [919, 22] on div at bounding box center [924, 18] width 18 height 18
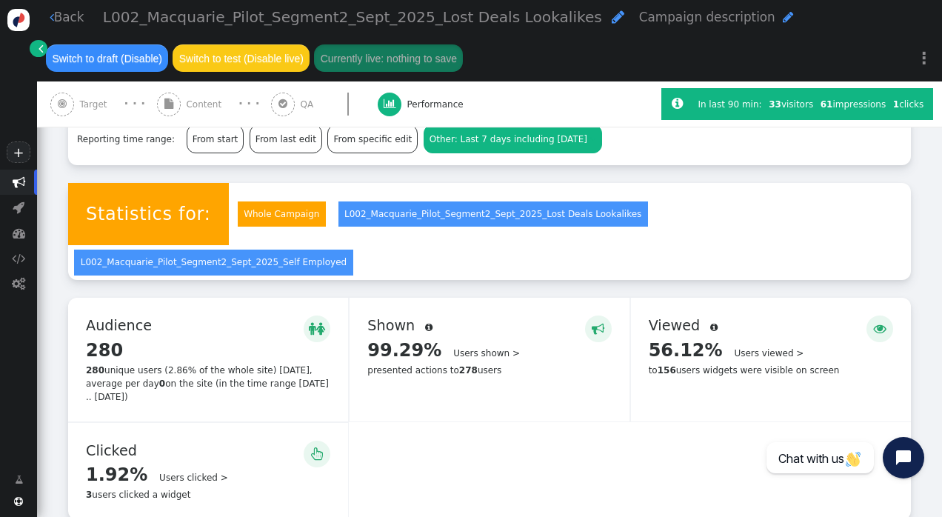
scroll to position [289, 0]
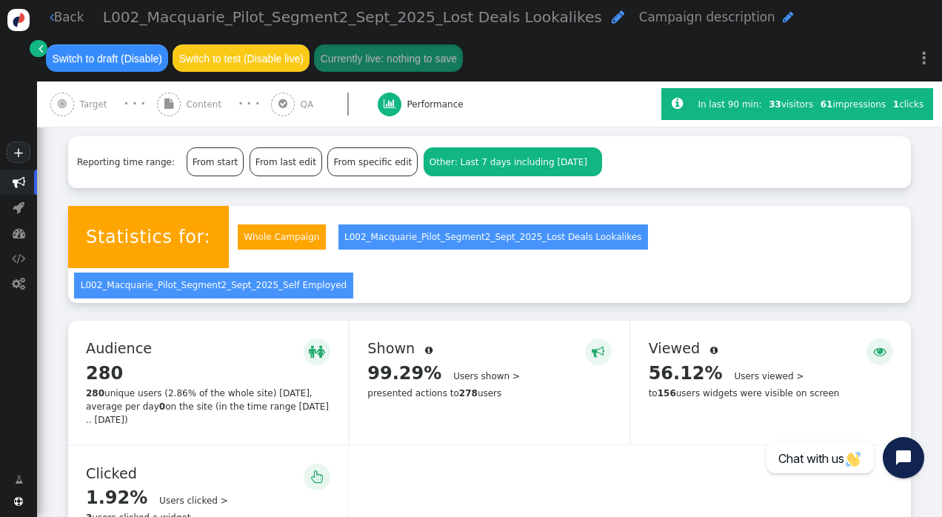
click at [207, 161] on div "From start" at bounding box center [215, 161] width 56 height 27
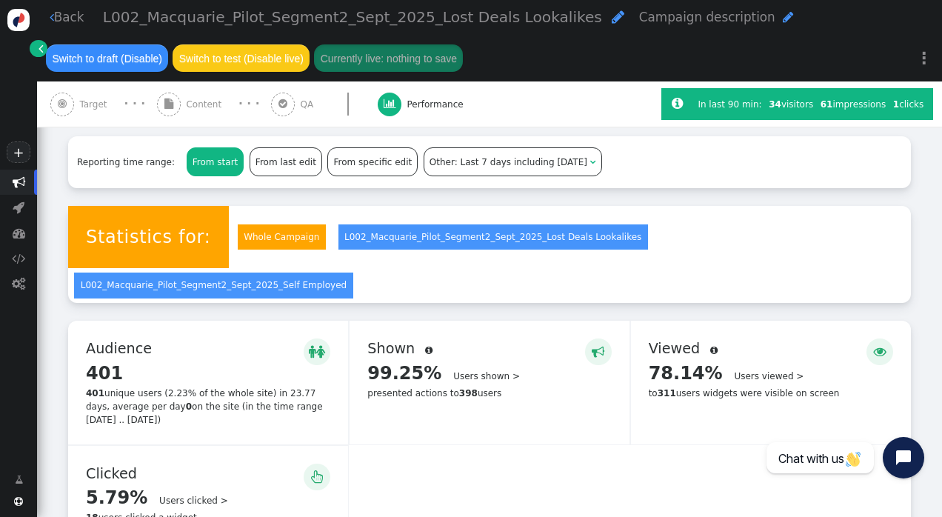
click at [425, 238] on link "L002_Macquarie_Pilot_Segment2_Sept_2025_Lost Deals Lookalikes" at bounding box center [492, 237] width 309 height 26
